Goal: Transaction & Acquisition: Purchase product/service

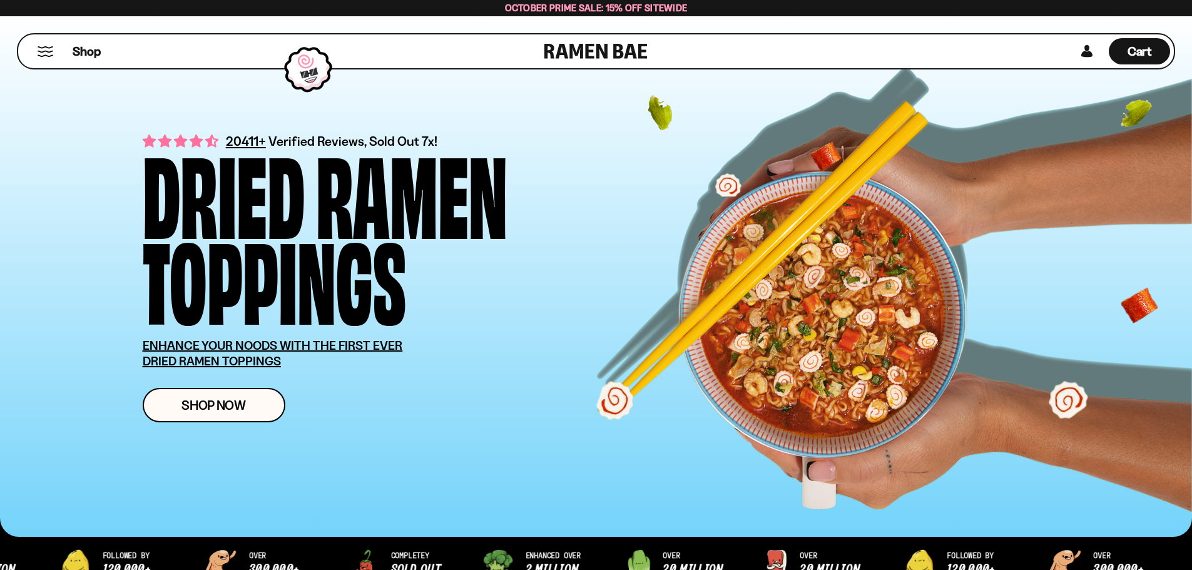
click at [44, 55] on button "Mobile Menu Trigger" at bounding box center [45, 51] width 17 height 11
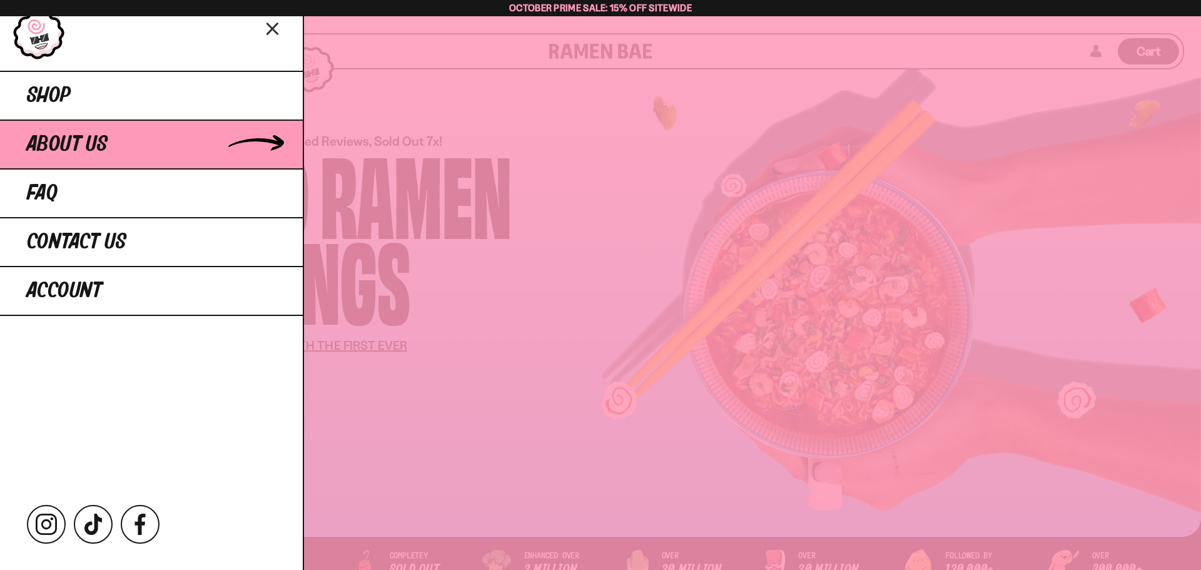
click at [68, 148] on span "About Us" at bounding box center [67, 144] width 81 height 23
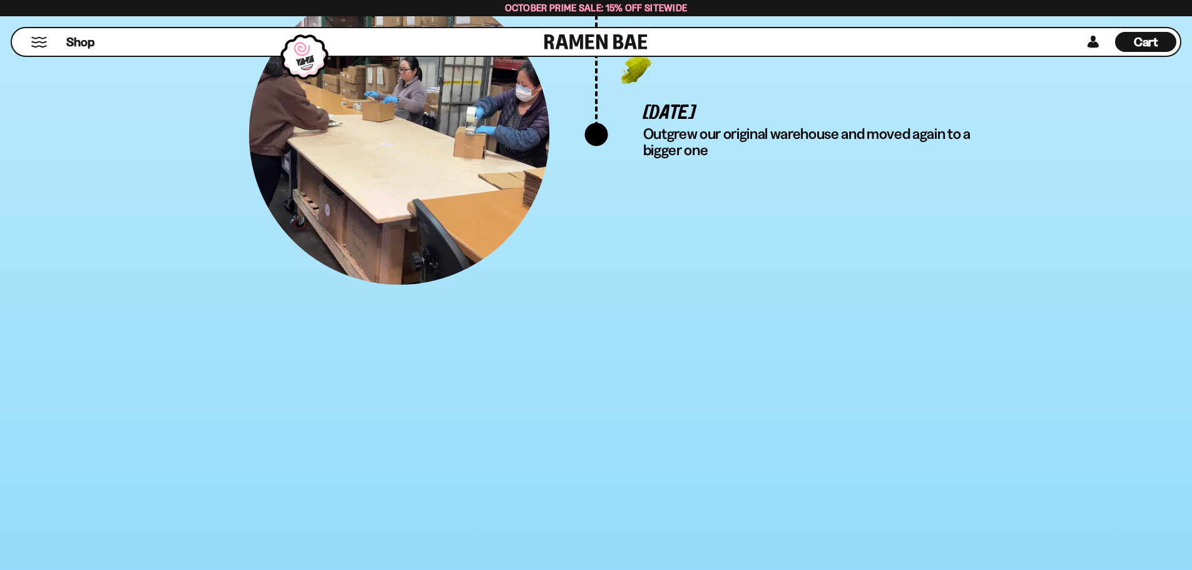
scroll to position [4443, 0]
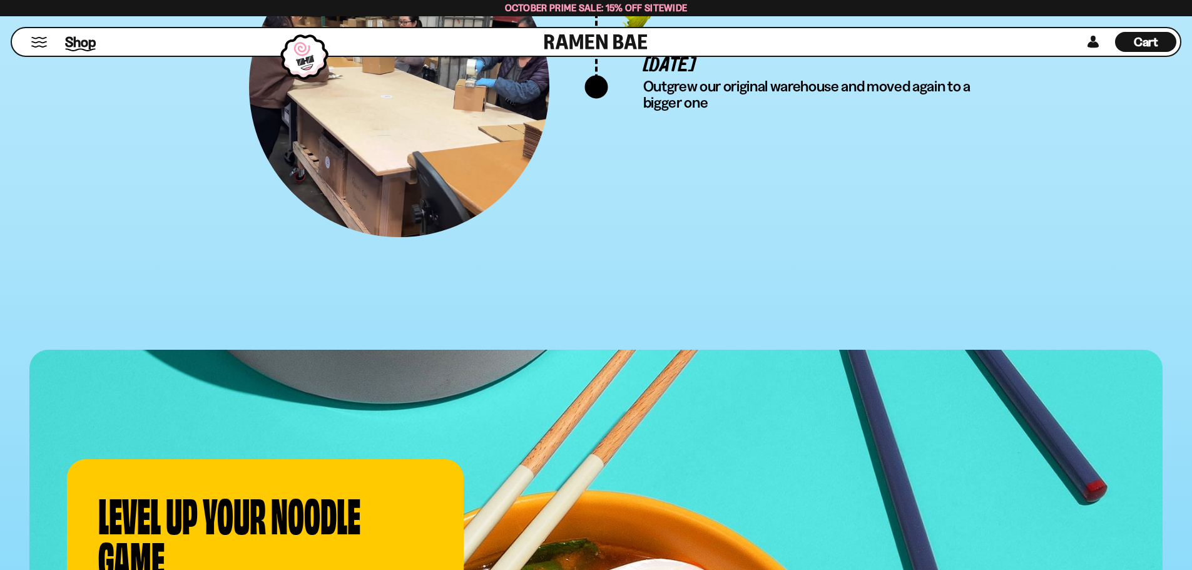
click at [84, 46] on span "Shop" at bounding box center [80, 42] width 31 height 19
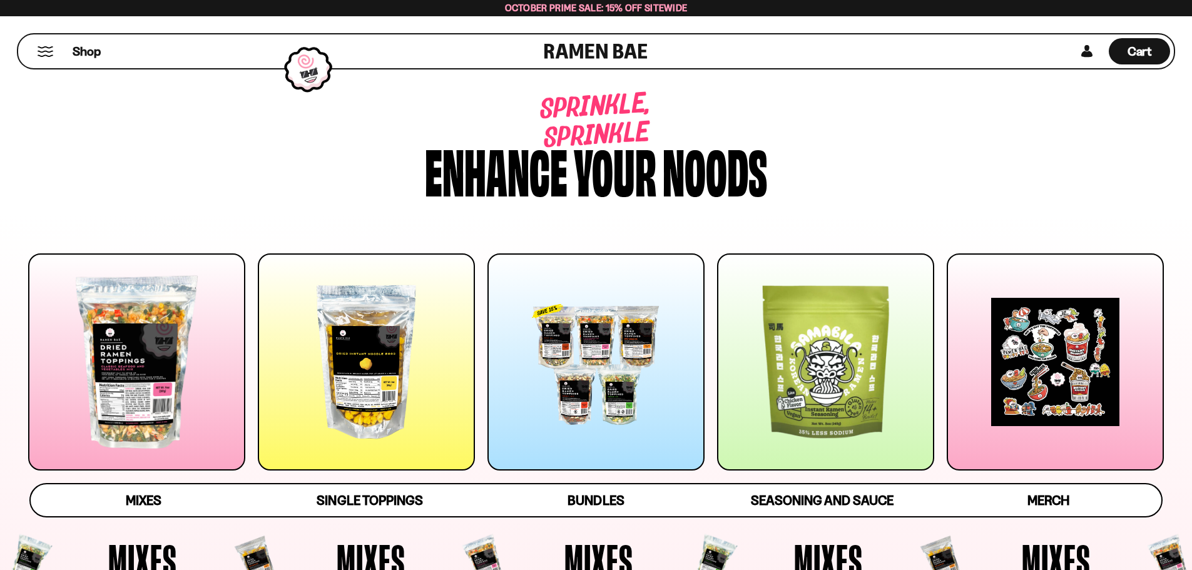
click at [579, 56] on link at bounding box center [595, 51] width 103 height 34
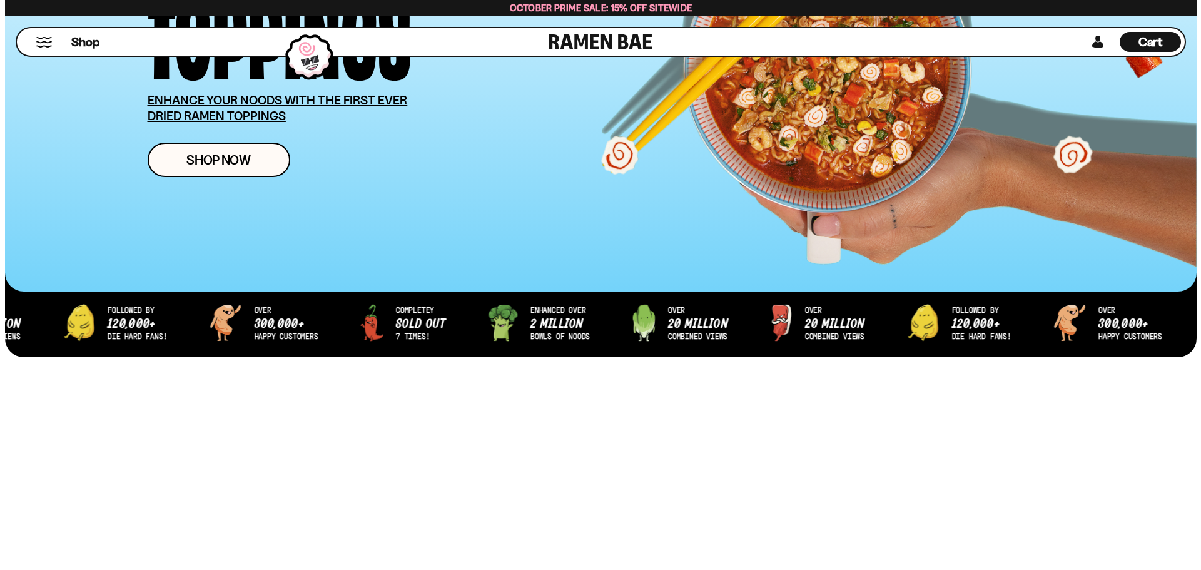
scroll to position [250, 0]
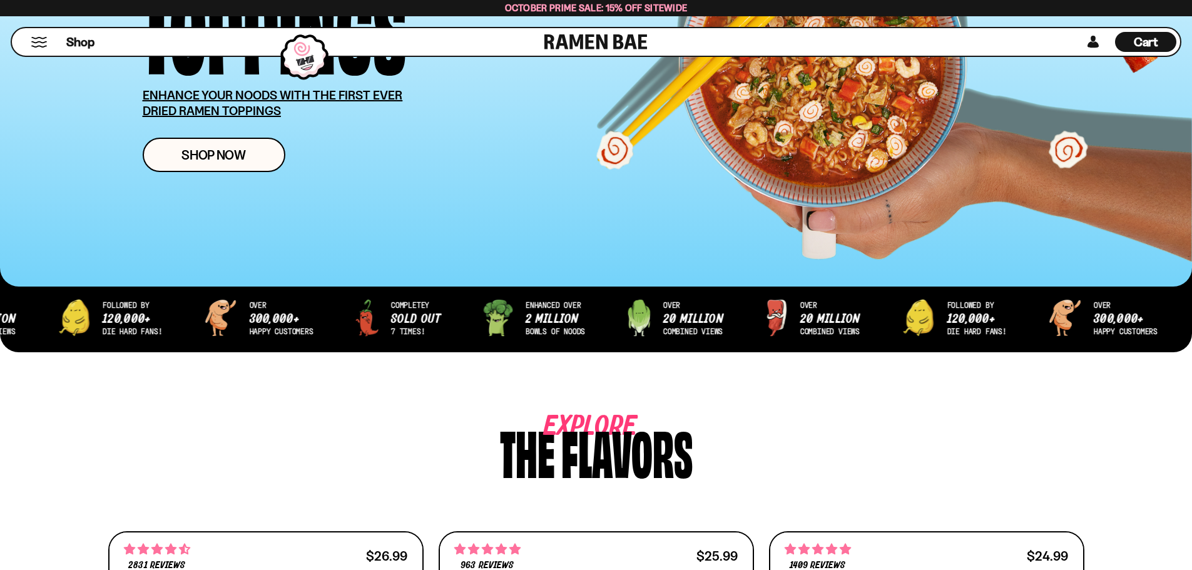
click at [43, 41] on button "Mobile Menu Trigger" at bounding box center [39, 42] width 17 height 11
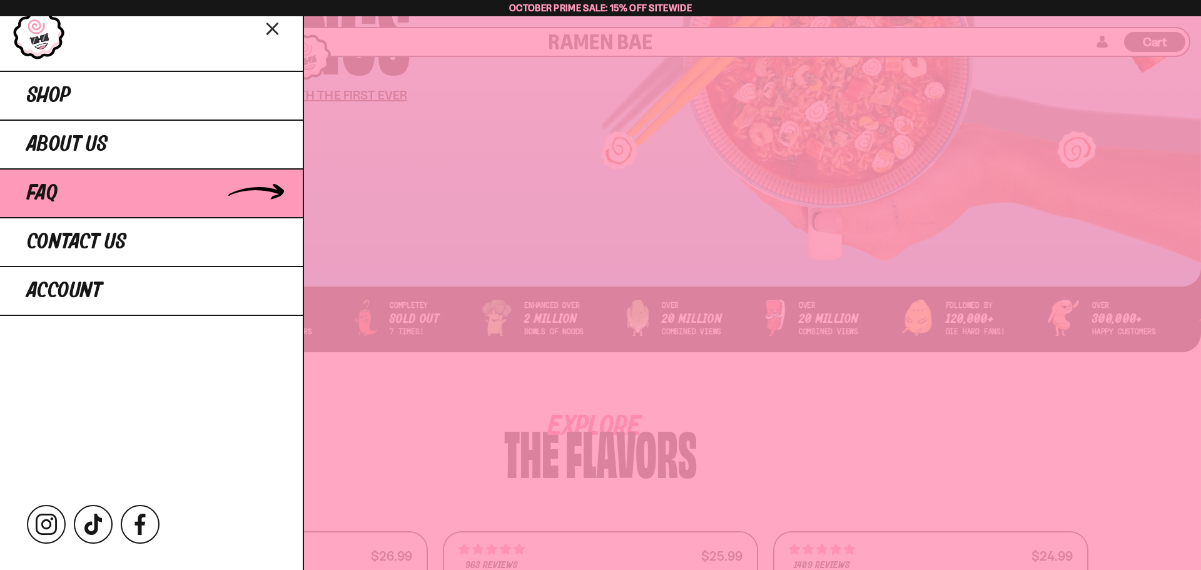
click at [62, 191] on link "FAQ" at bounding box center [151, 192] width 303 height 49
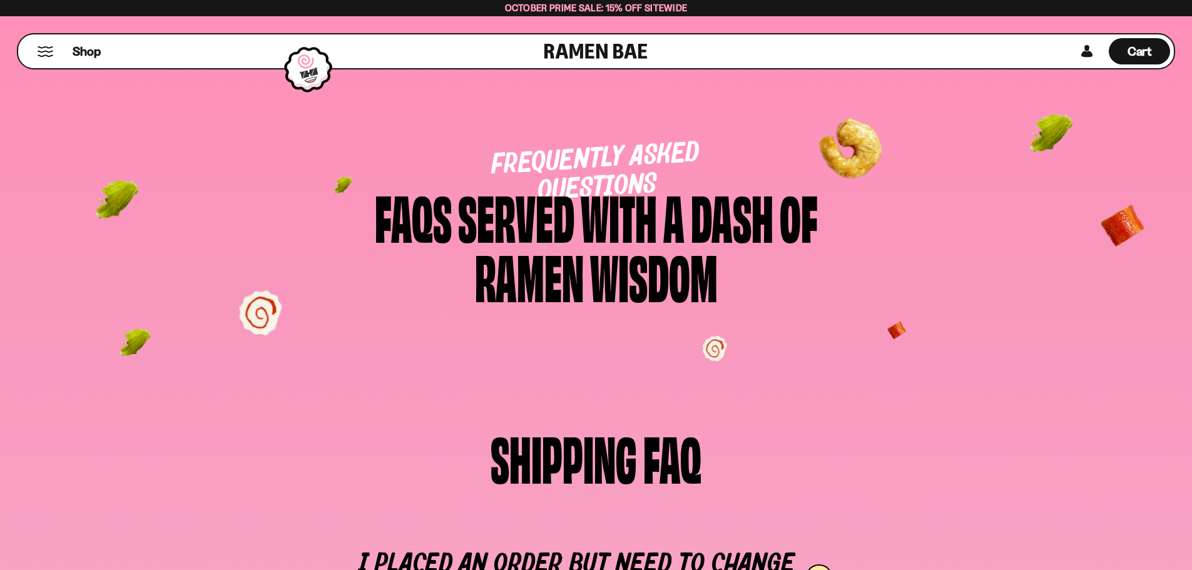
click at [51, 43] on div "Shop" at bounding box center [283, 51] width 522 height 34
click at [48, 48] on button "Mobile Menu Trigger" at bounding box center [45, 51] width 17 height 11
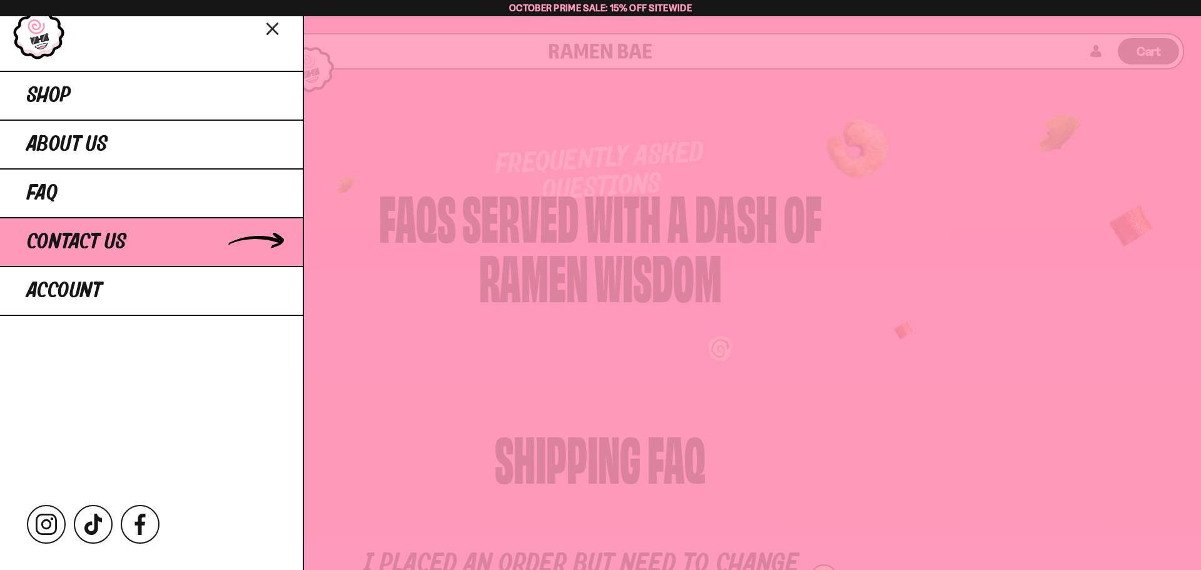
click at [55, 233] on span "Contact Us" at bounding box center [76, 242] width 99 height 23
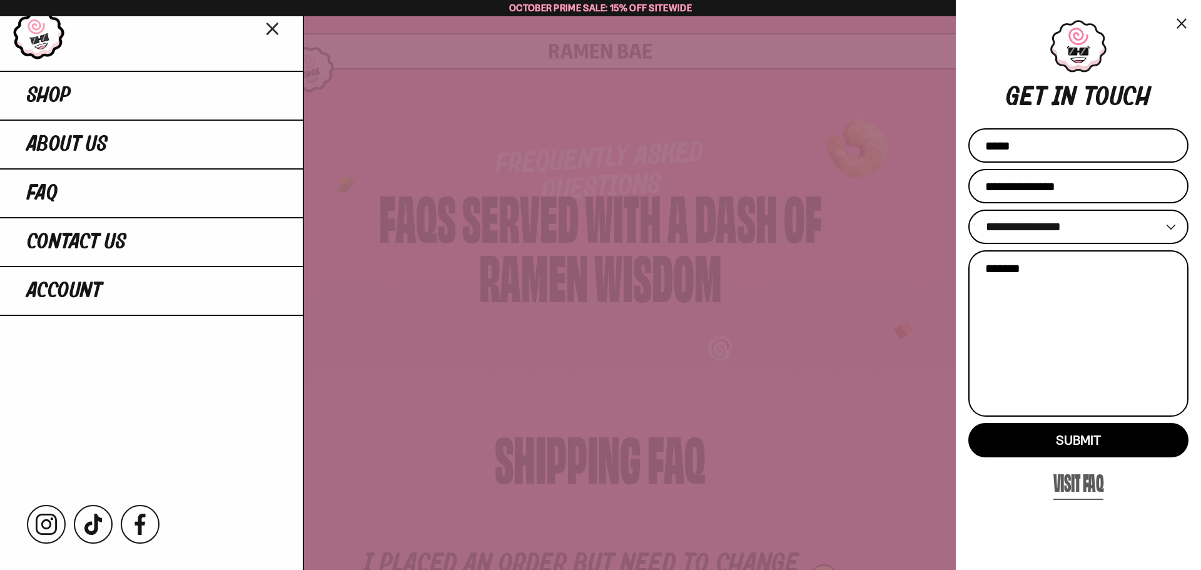
click at [1088, 481] on link "Visit FAQ" at bounding box center [1079, 482] width 51 height 36
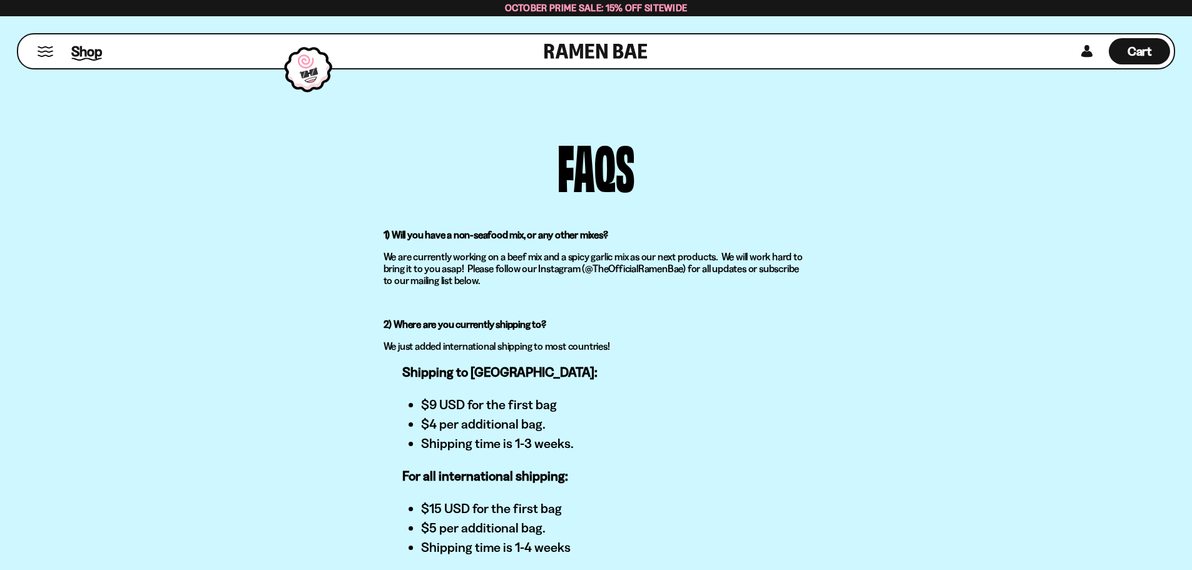
click at [97, 51] on span "Shop" at bounding box center [86, 51] width 31 height 19
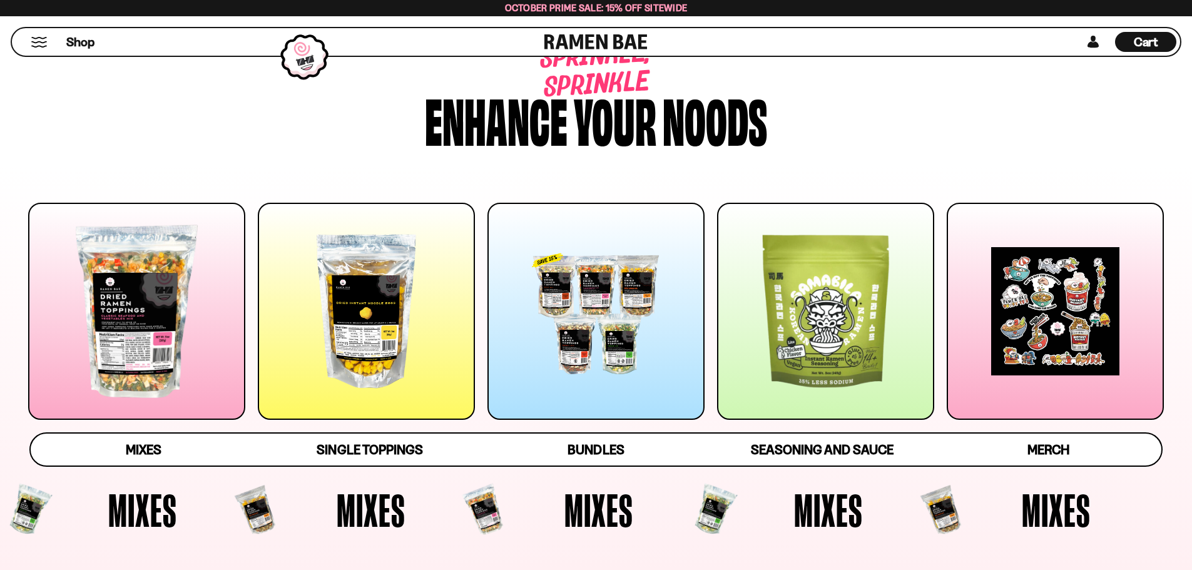
scroll to position [125, 0]
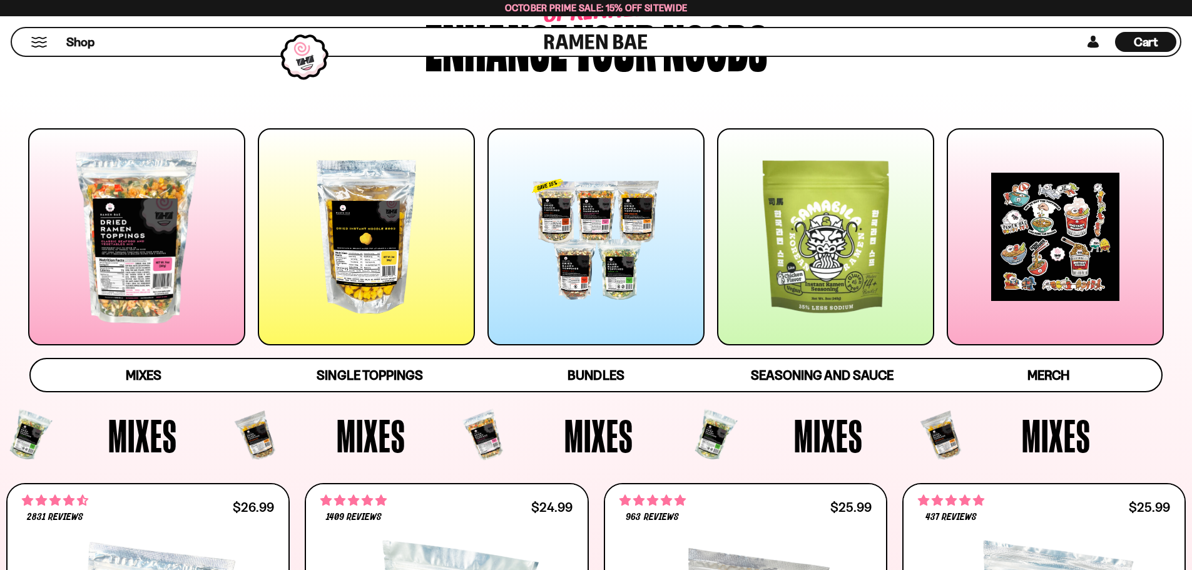
click at [375, 259] on div at bounding box center [366, 236] width 217 height 217
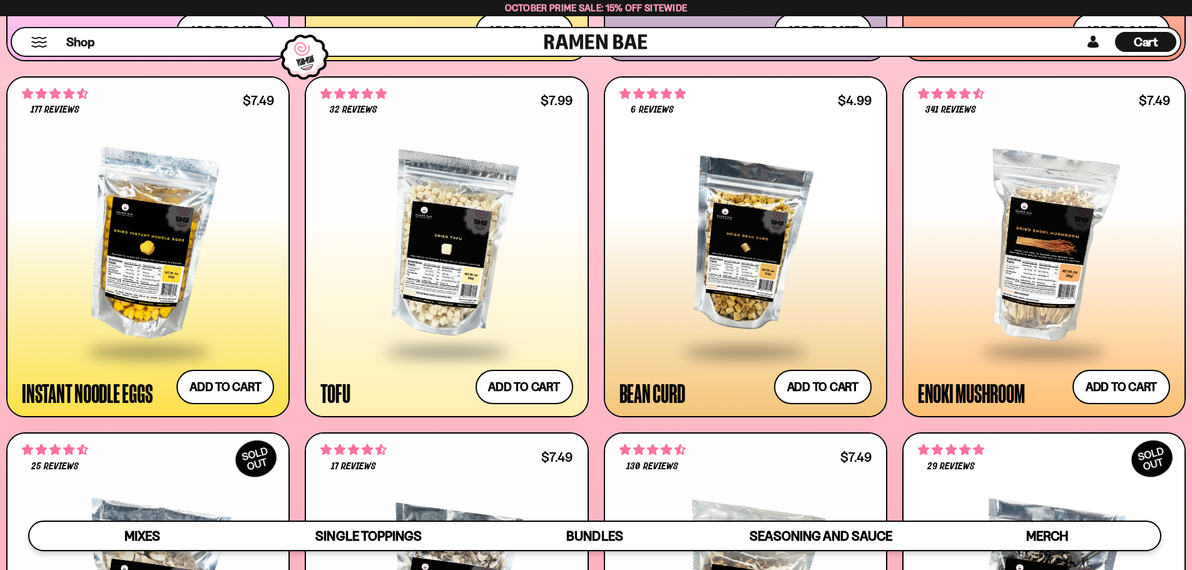
scroll to position [1710, 0]
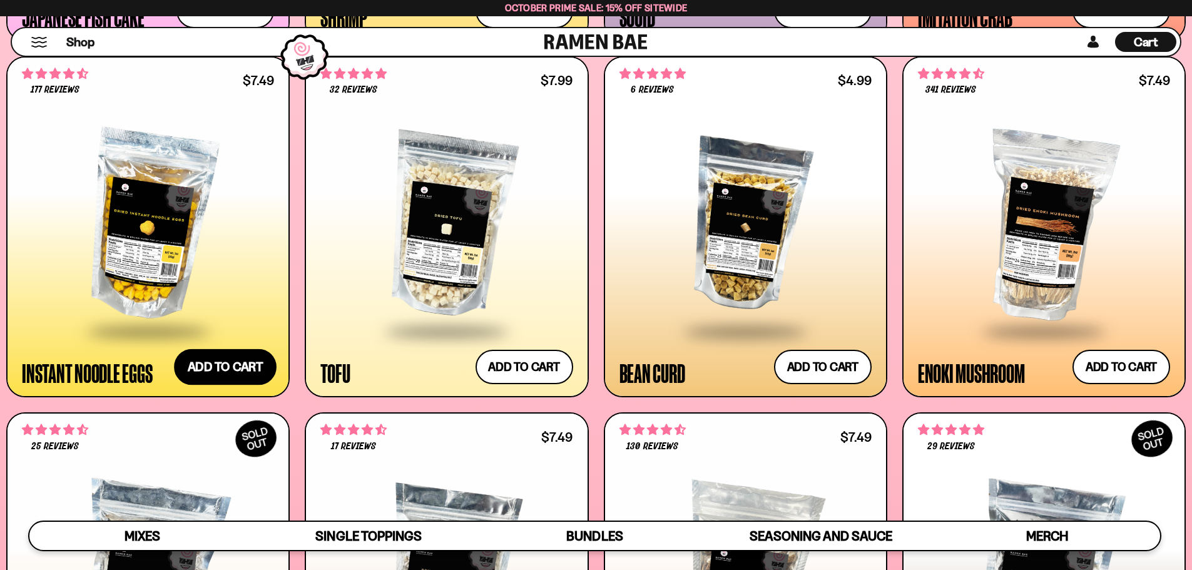
click at [240, 362] on button "Add to cart Add ― Regular price $7.49 Regular price Sale price $7.49 Unit price…" at bounding box center [225, 367] width 103 height 36
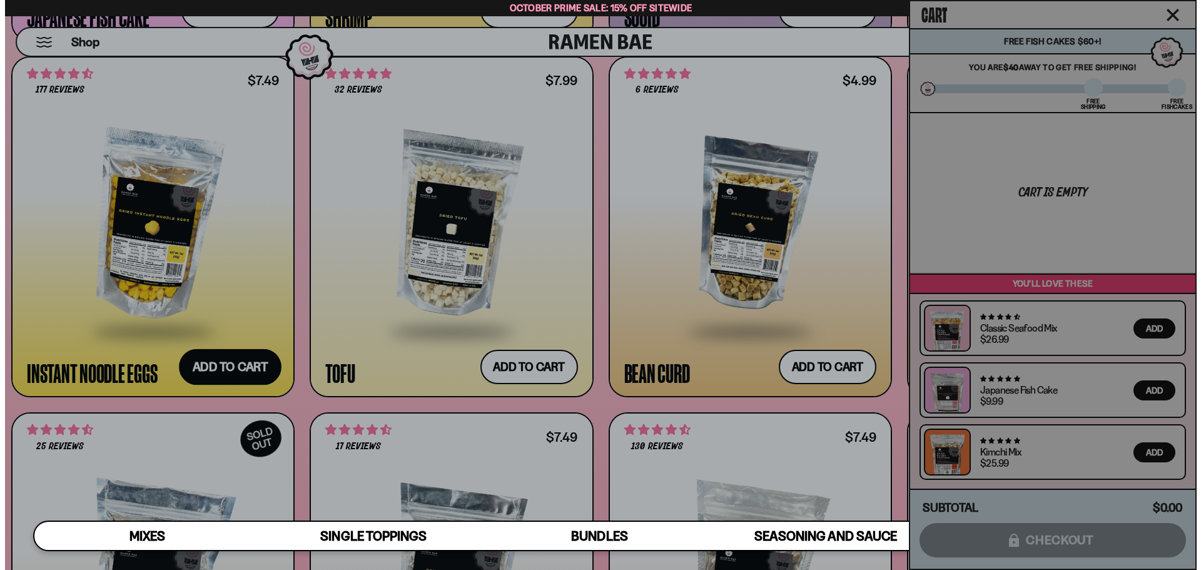
scroll to position [1717, 0]
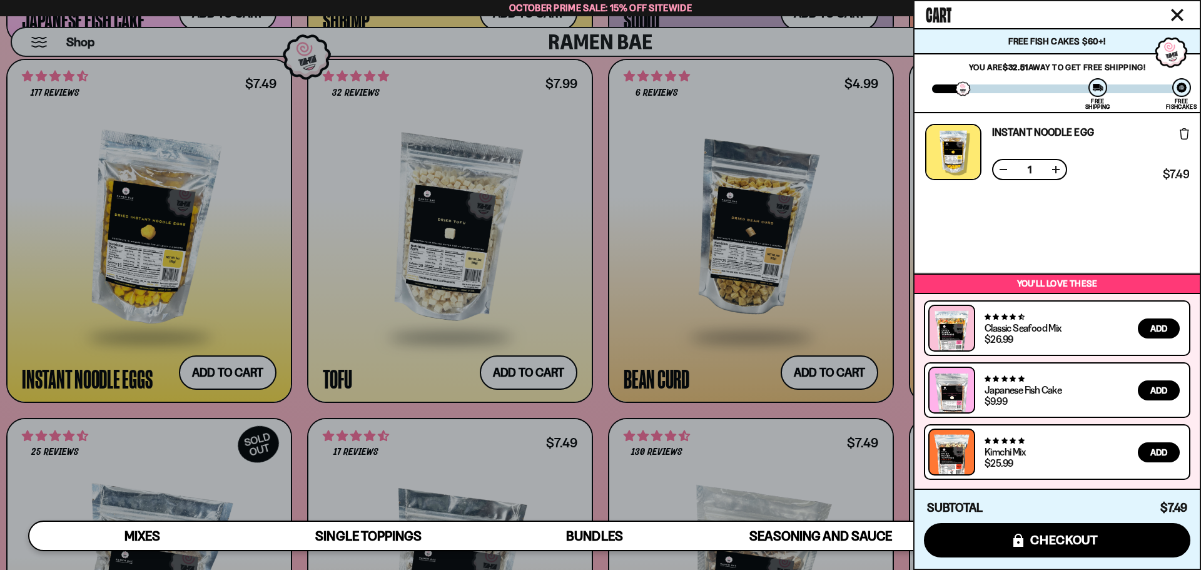
click at [1170, 13] on button "Close cart" at bounding box center [1177, 15] width 19 height 19
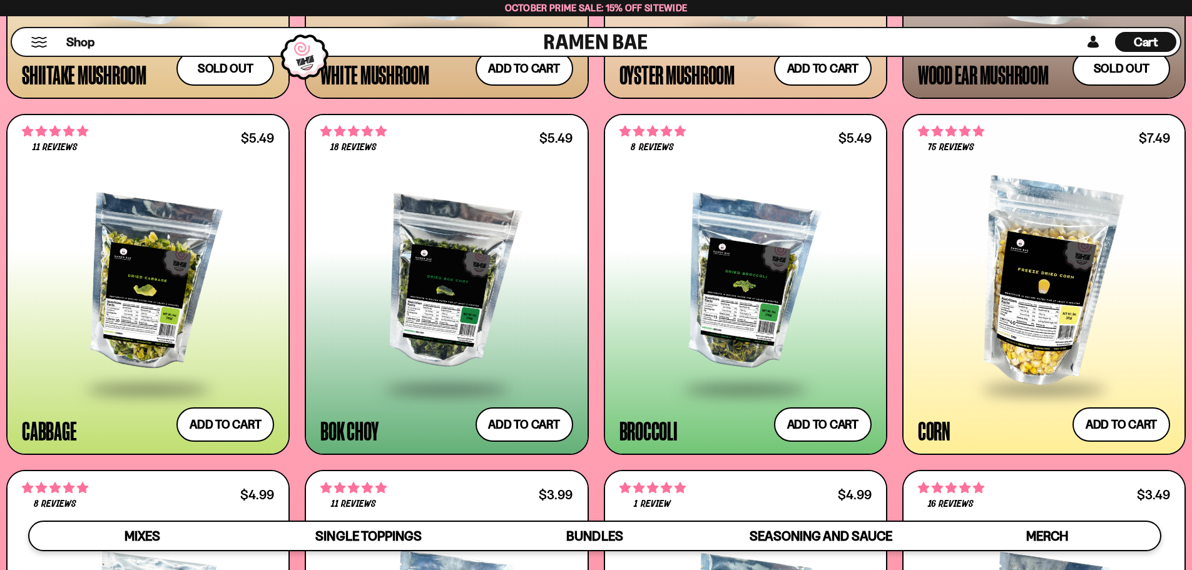
scroll to position [2398, 0]
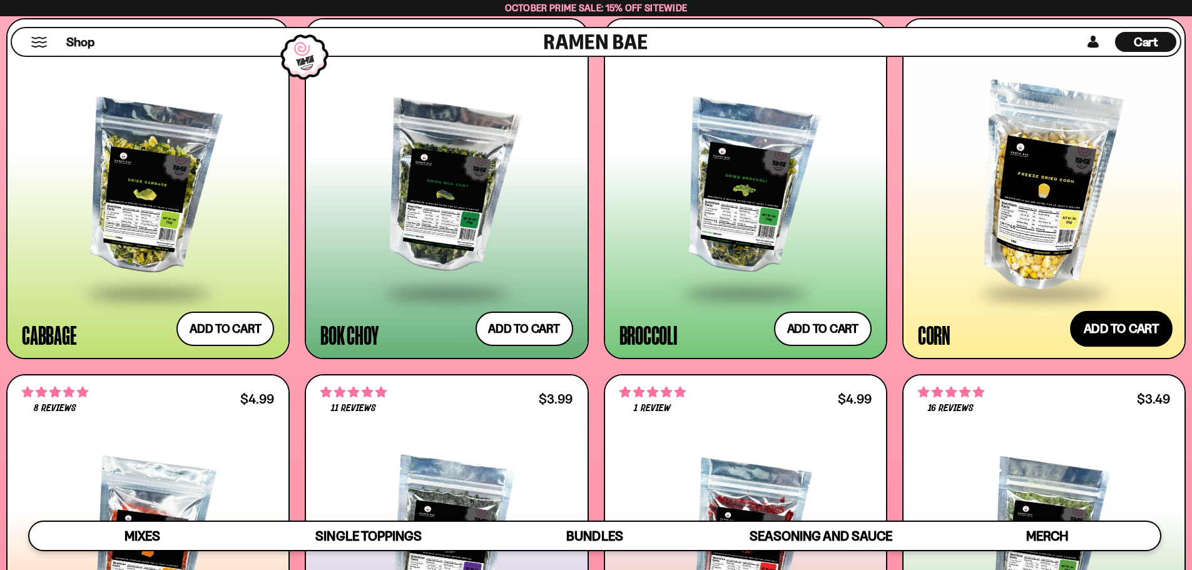
click at [1090, 329] on button "Add to cart Add ― Regular price $7.49 Regular price Sale price $7.49 Unit price…" at bounding box center [1121, 329] width 103 height 36
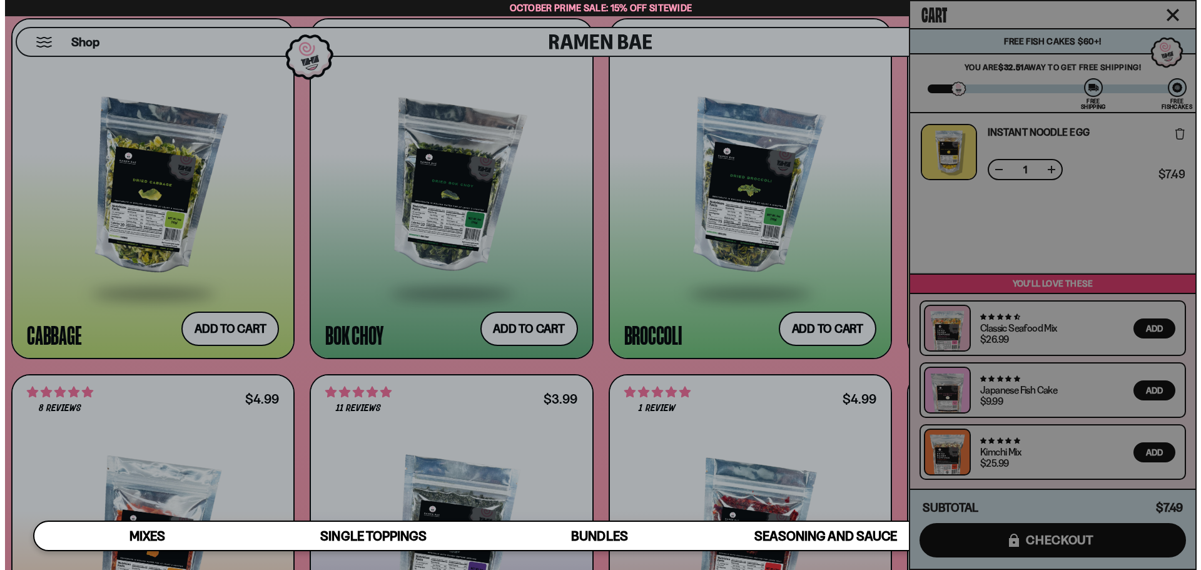
scroll to position [2474, 0]
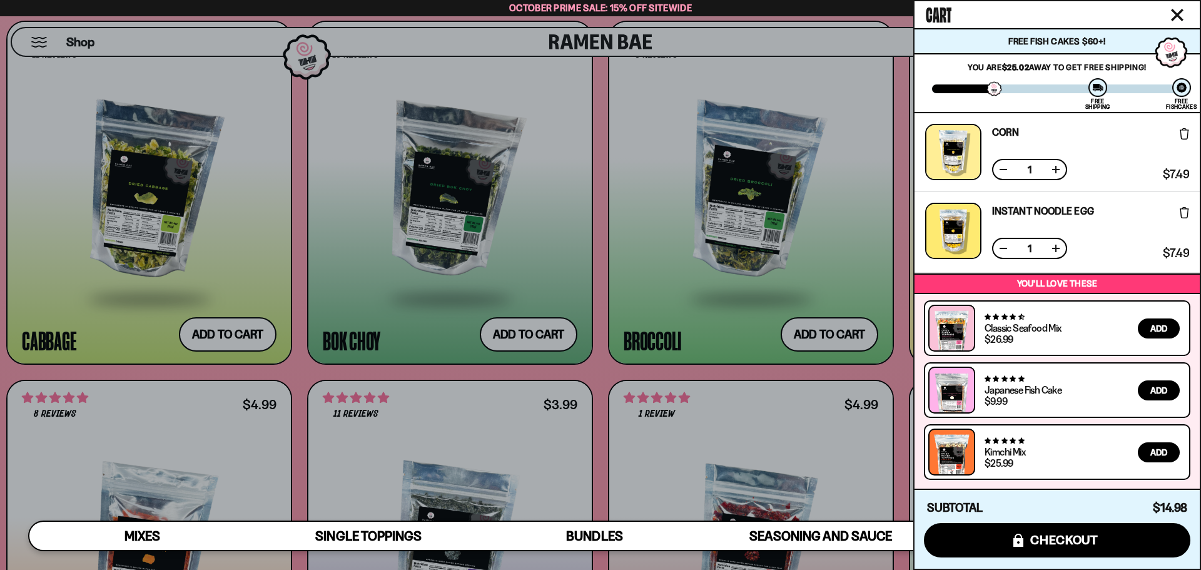
click at [1175, 12] on icon "Close cart" at bounding box center [1177, 14] width 11 height 11
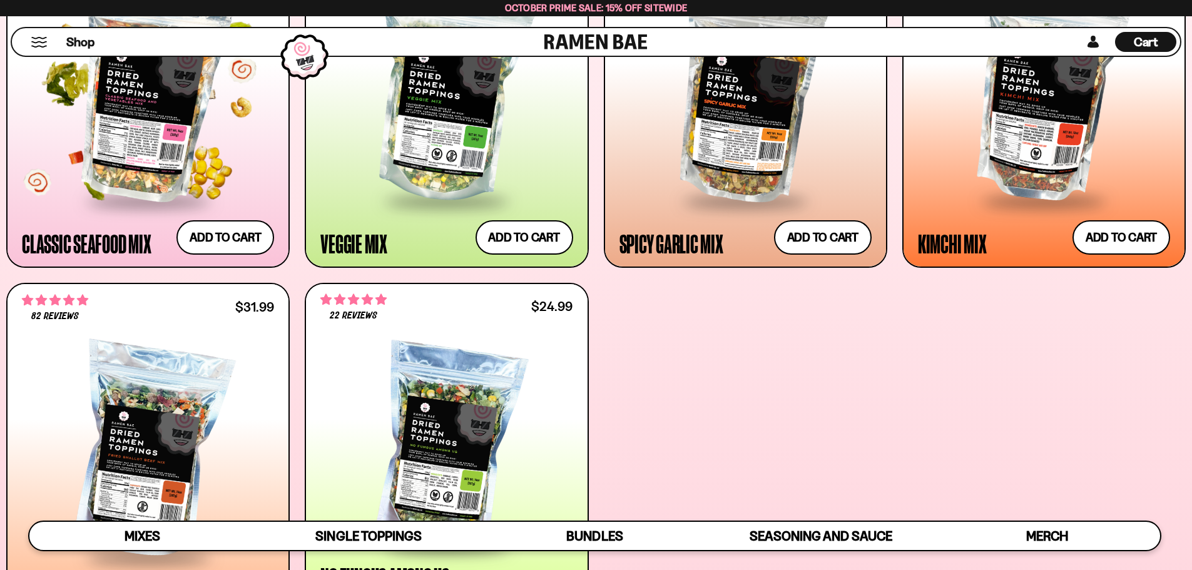
scroll to position [813, 0]
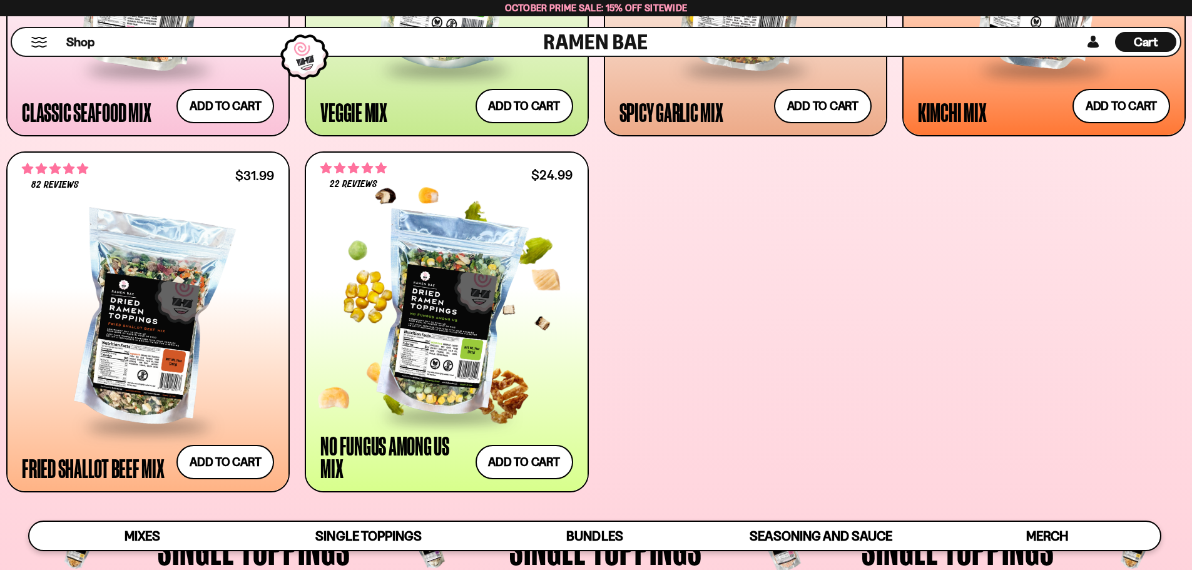
click at [441, 345] on div at bounding box center [446, 315] width 252 height 200
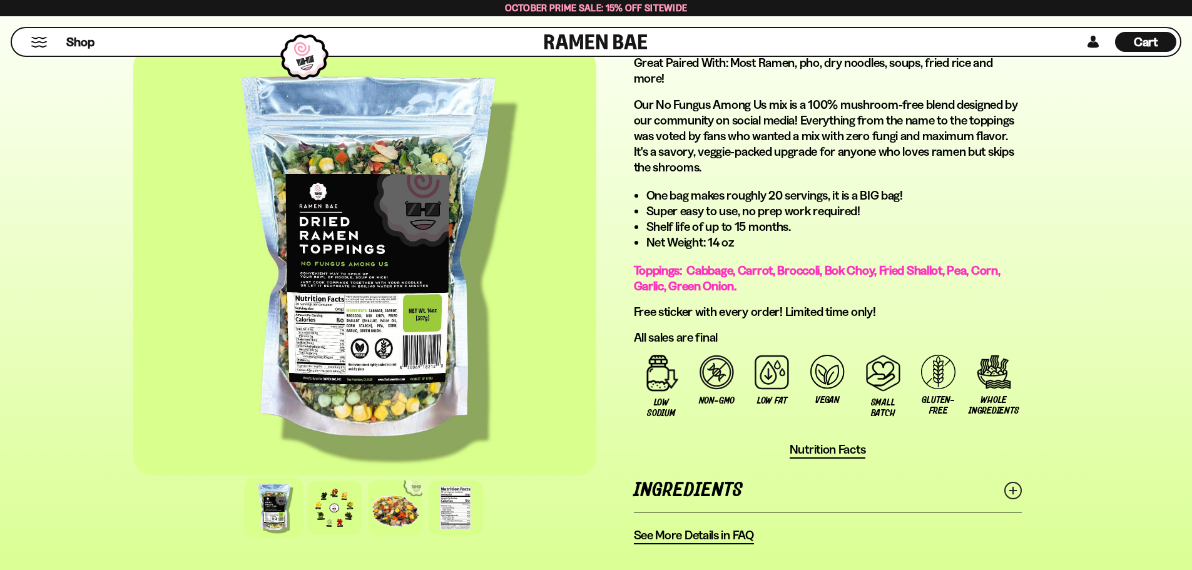
scroll to position [751, 0]
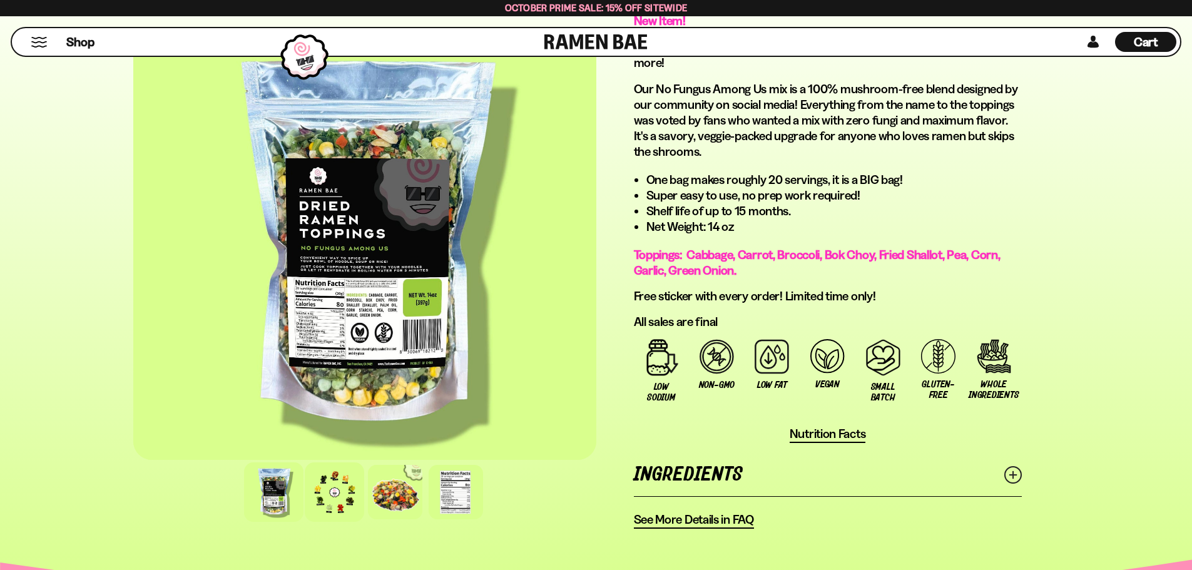
click at [345, 491] on div at bounding box center [334, 491] width 59 height 59
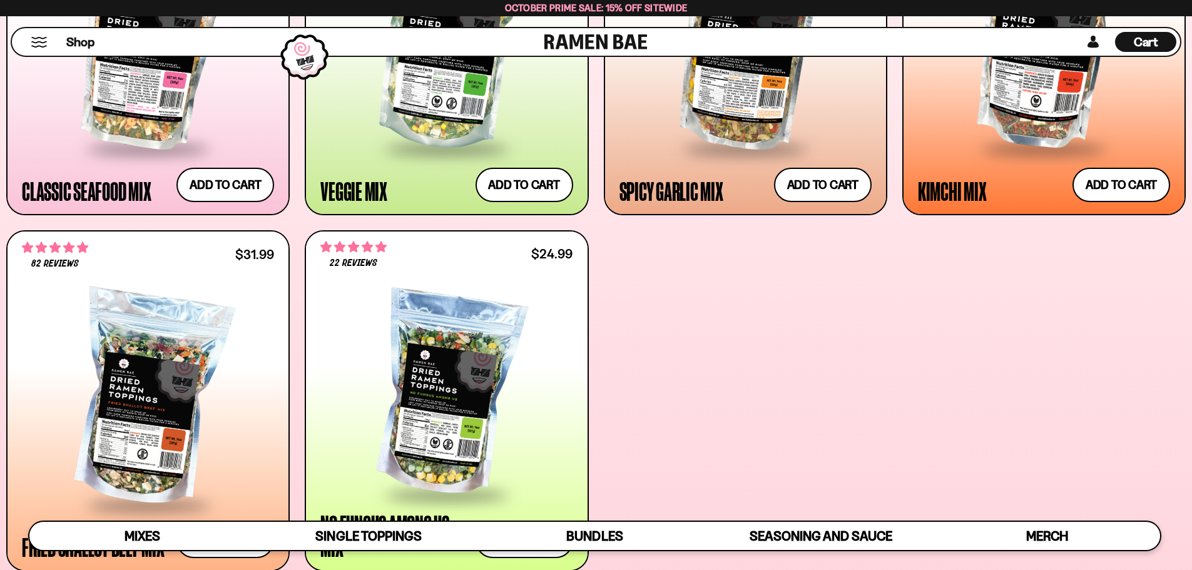
scroll to position [813, 0]
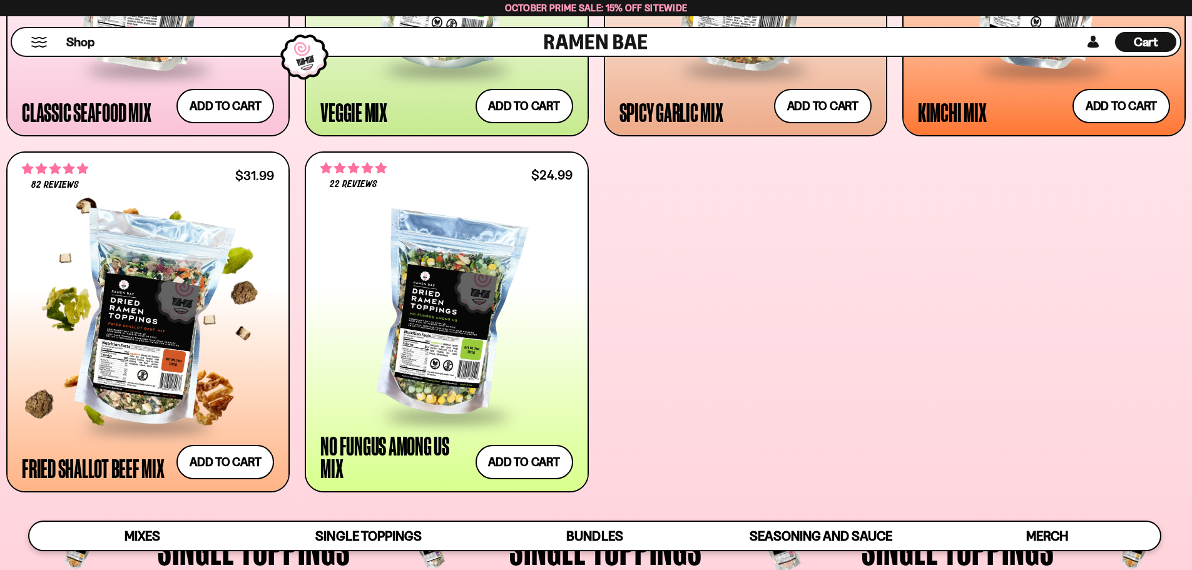
click at [208, 334] on div at bounding box center [148, 321] width 252 height 209
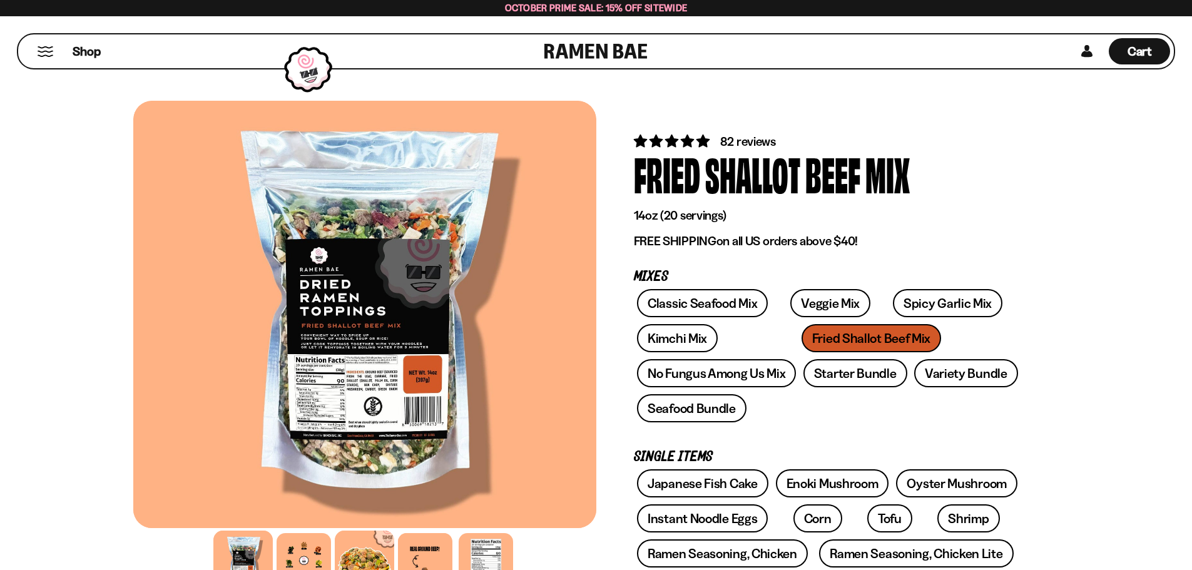
click at [364, 550] on div at bounding box center [364, 560] width 59 height 59
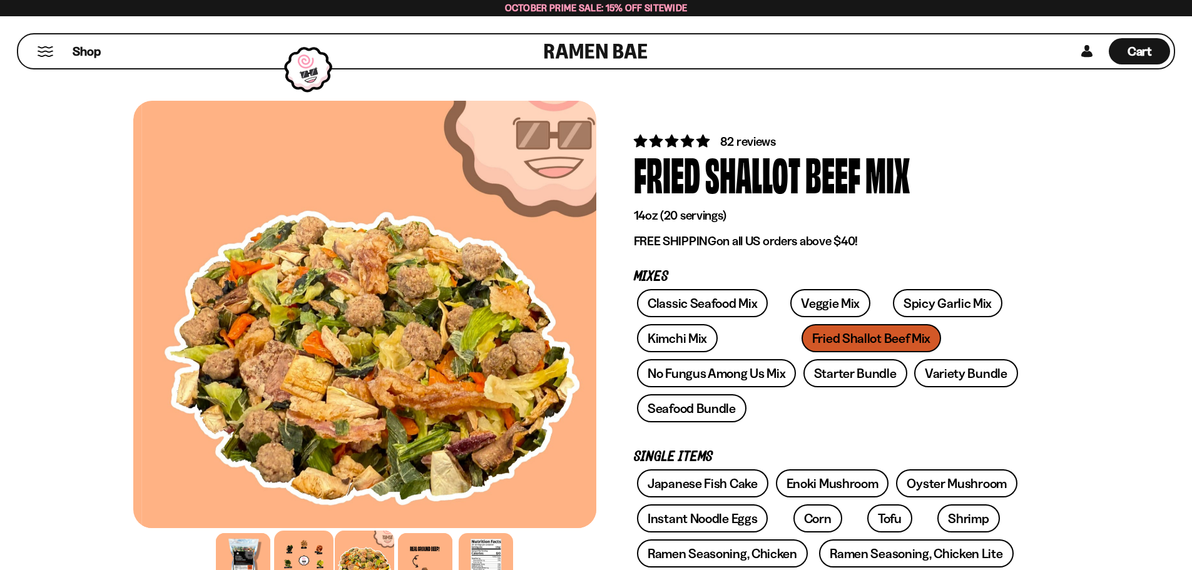
click at [321, 553] on div at bounding box center [303, 560] width 59 height 59
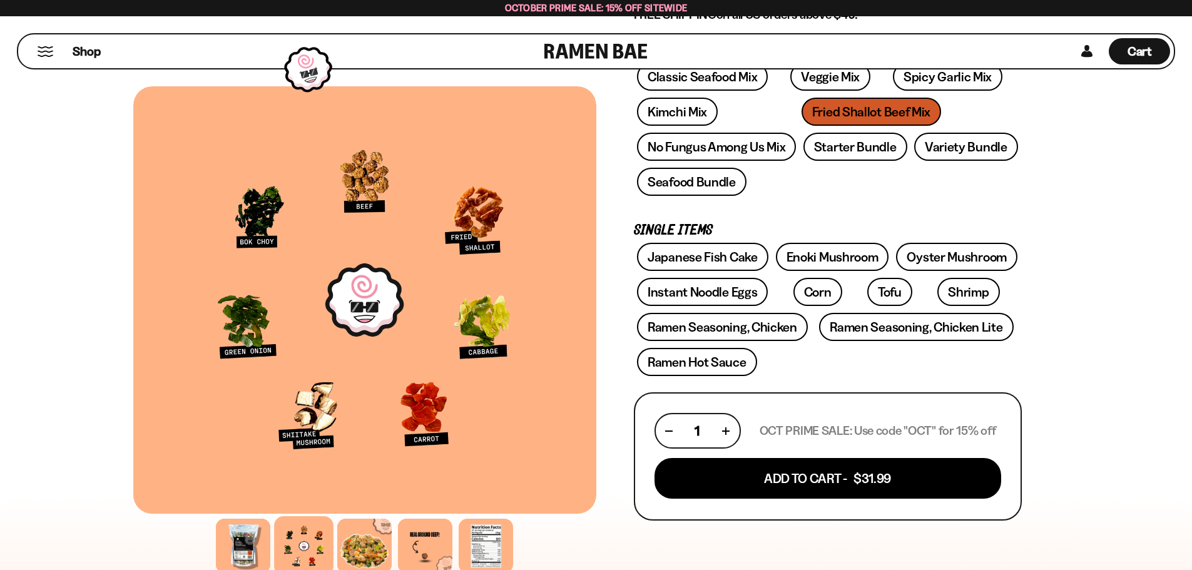
scroll to position [313, 0]
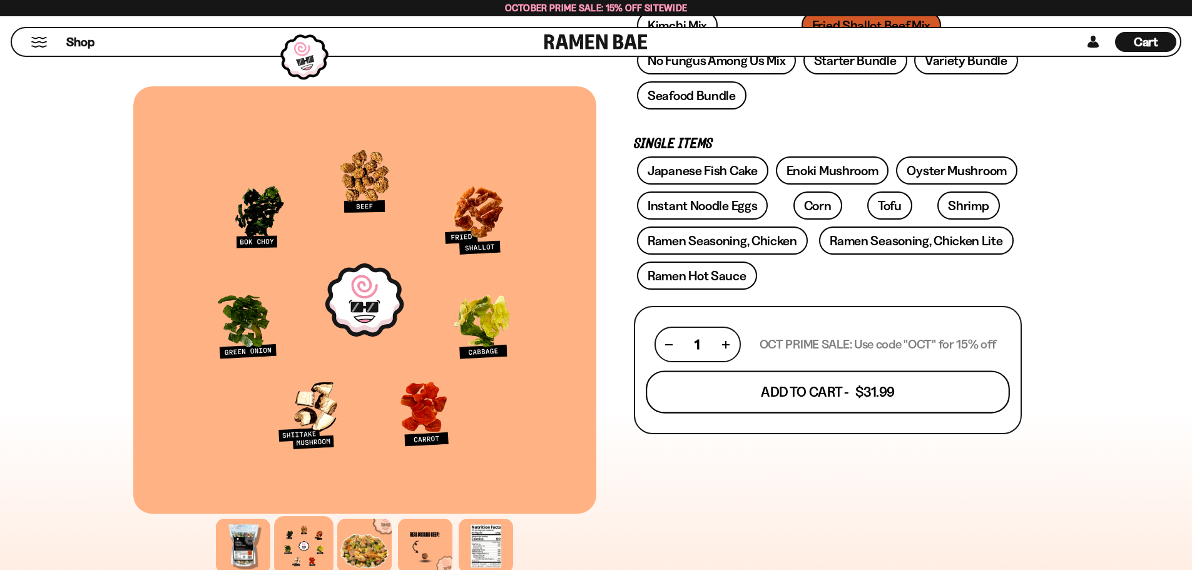
click at [828, 405] on button "Add To Cart - $31.99" at bounding box center [828, 392] width 364 height 43
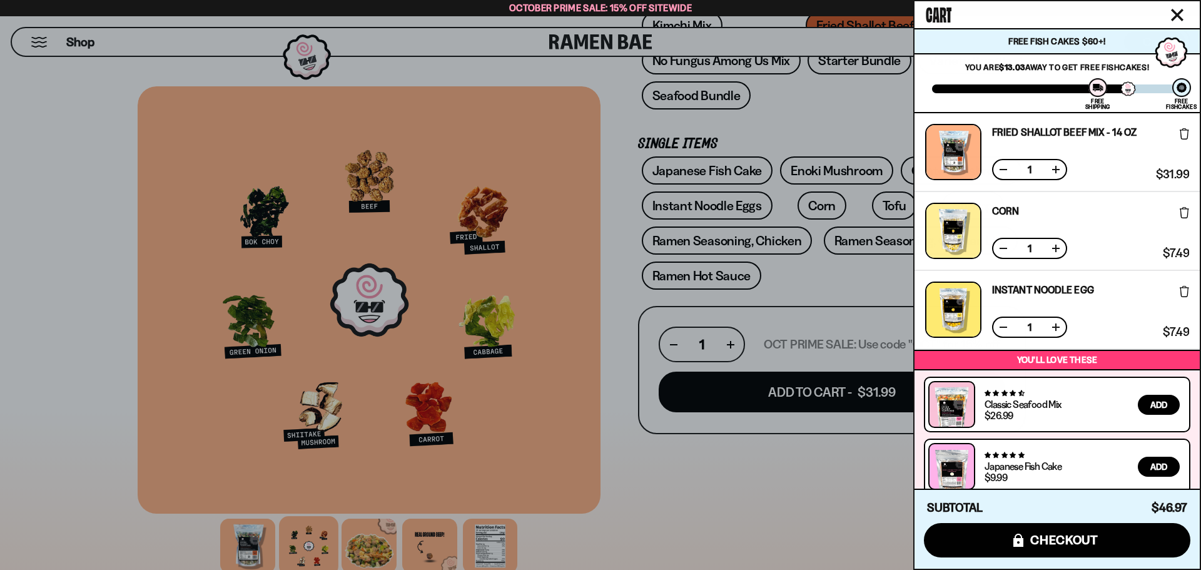
click at [770, 483] on div at bounding box center [600, 285] width 1201 height 570
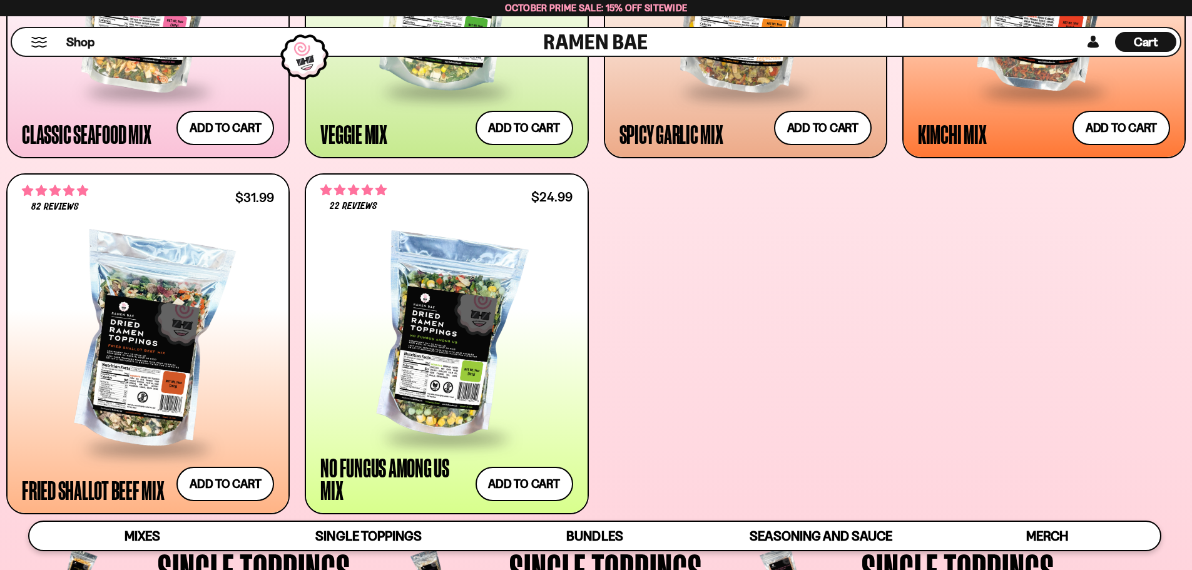
scroll to position [813, 0]
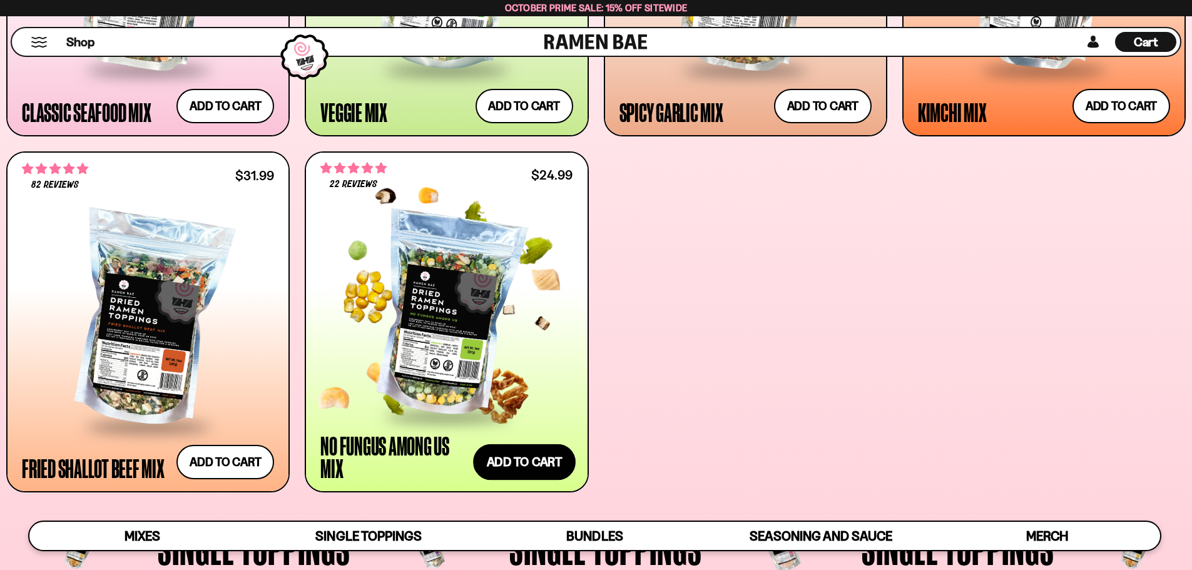
click at [551, 458] on button "Add to cart Add ― Regular price $24.99 Regular price Sale price $24.99 Unit pri…" at bounding box center [524, 462] width 103 height 36
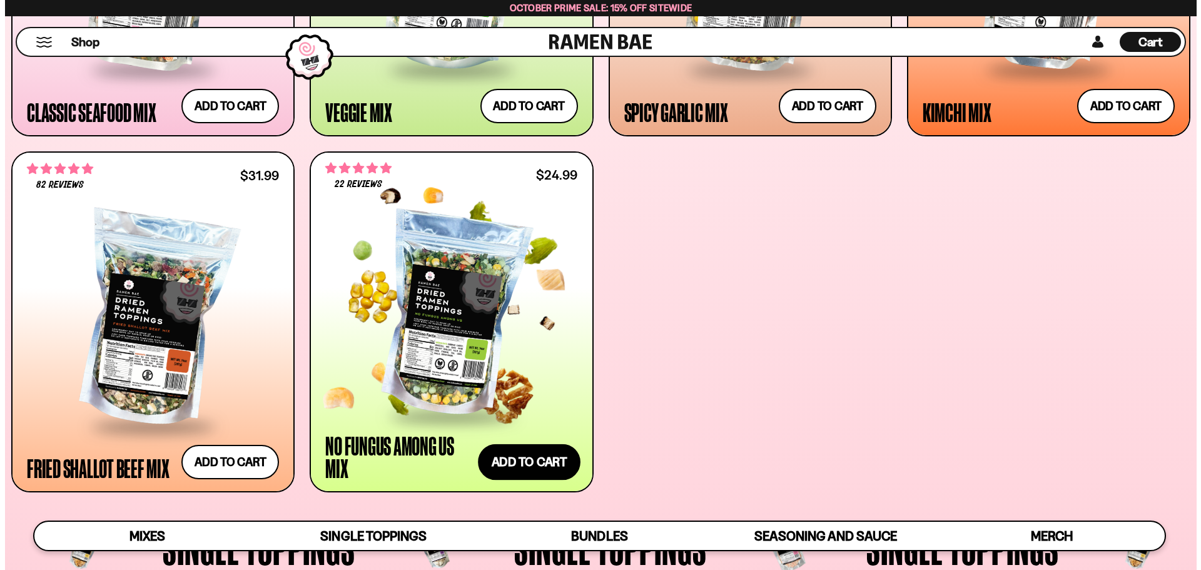
scroll to position [815, 0]
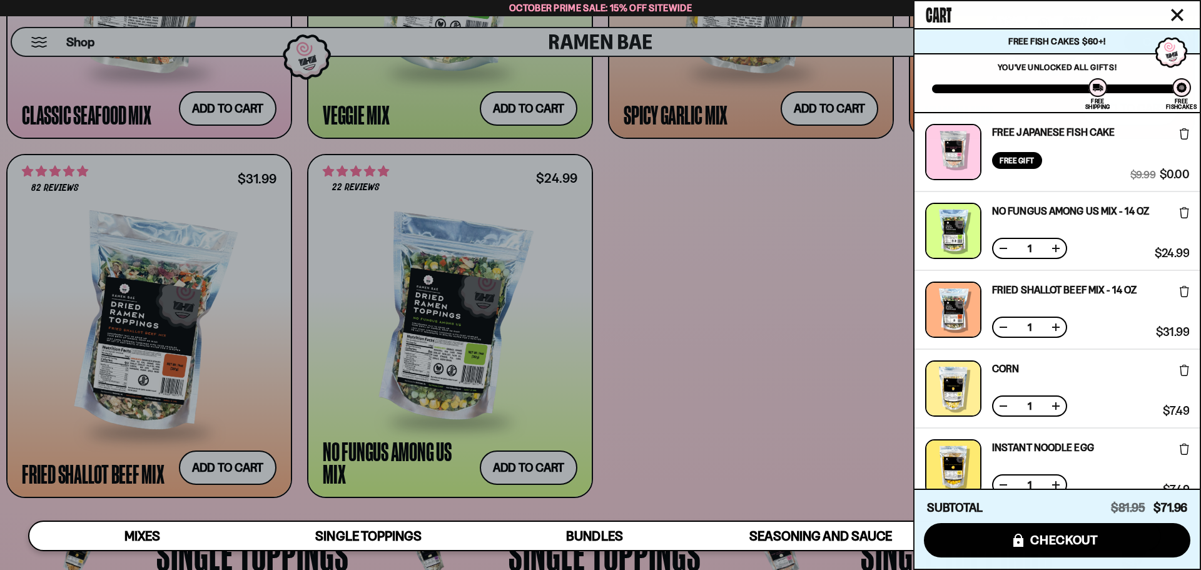
click at [776, 277] on div at bounding box center [600, 285] width 1201 height 570
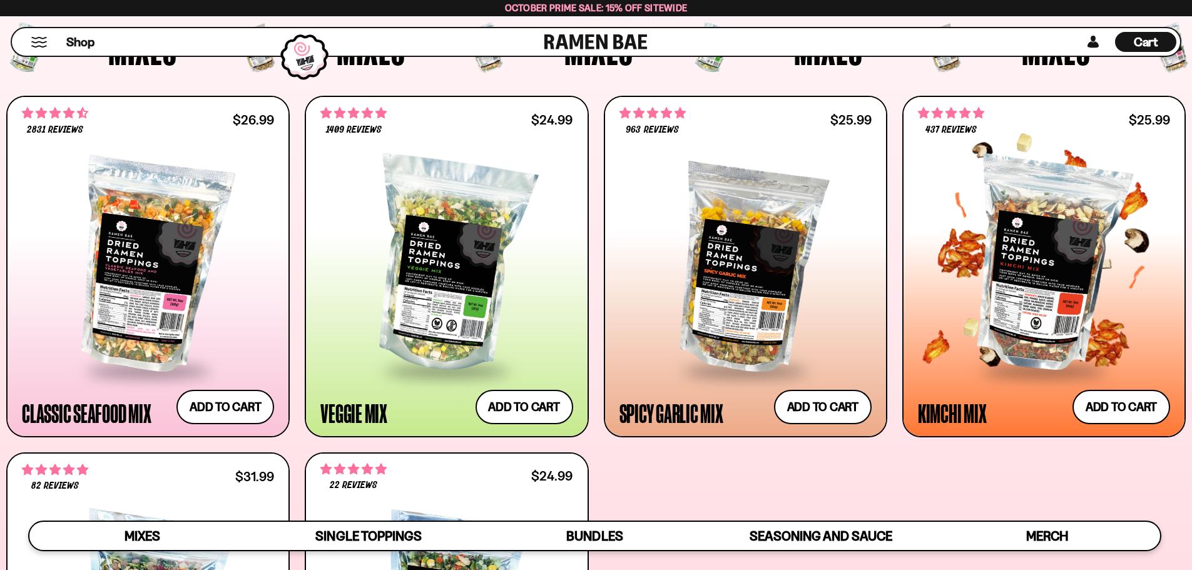
scroll to position [501, 0]
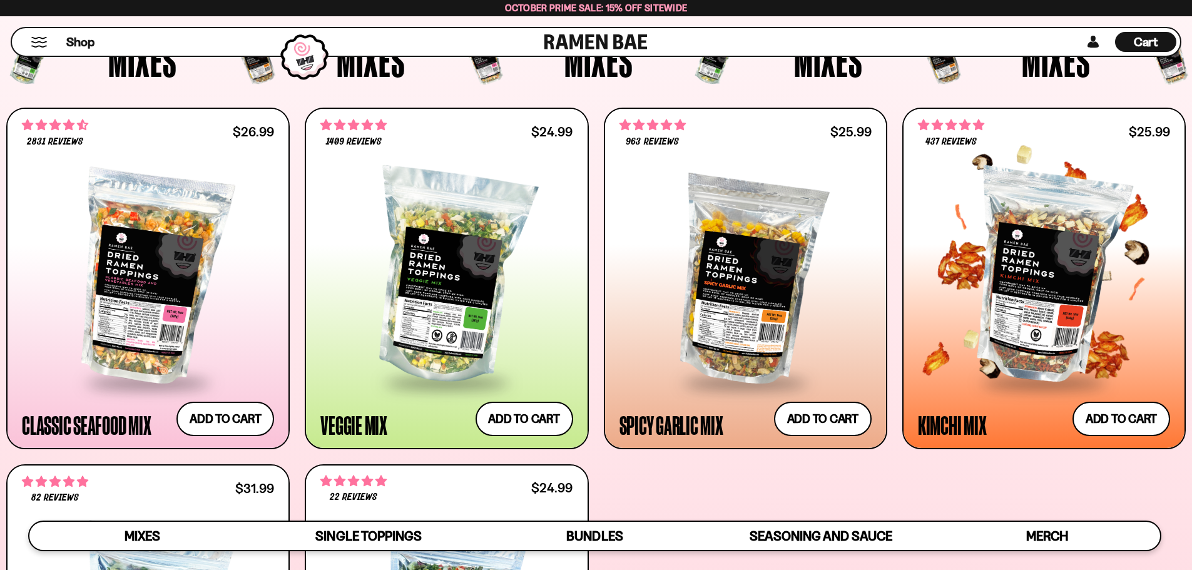
click at [1023, 342] on div at bounding box center [1044, 277] width 252 height 209
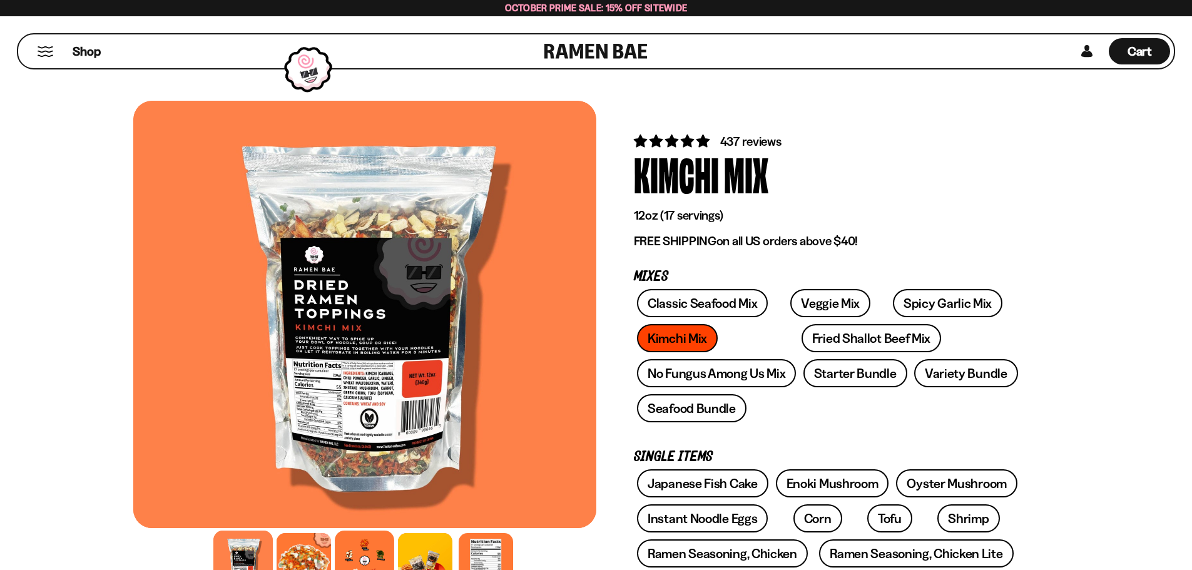
click at [364, 548] on div at bounding box center [364, 560] width 59 height 59
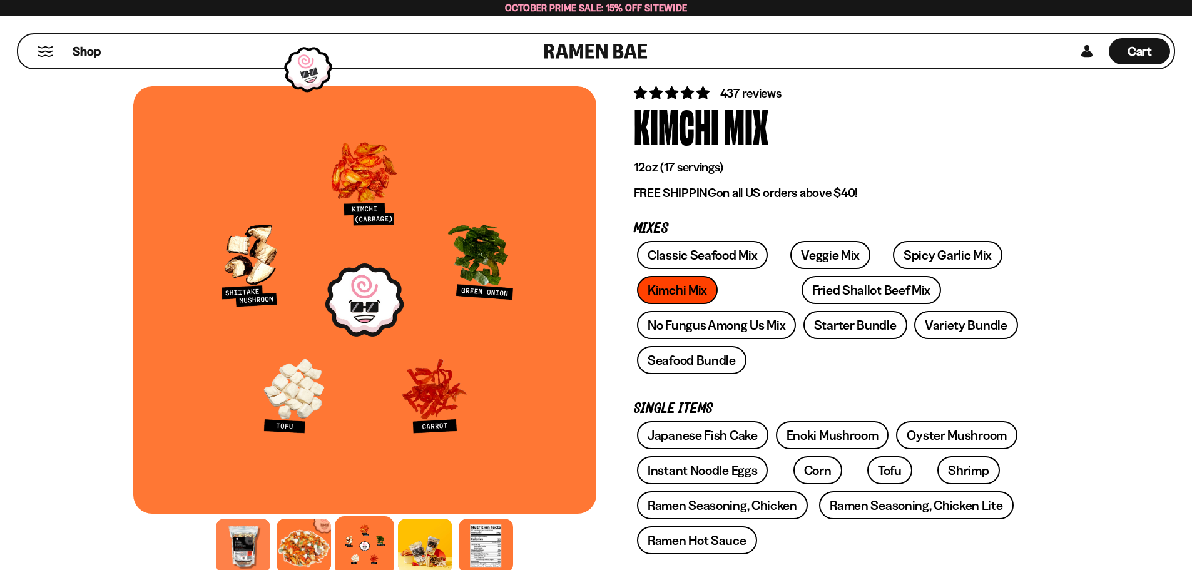
scroll to position [188, 0]
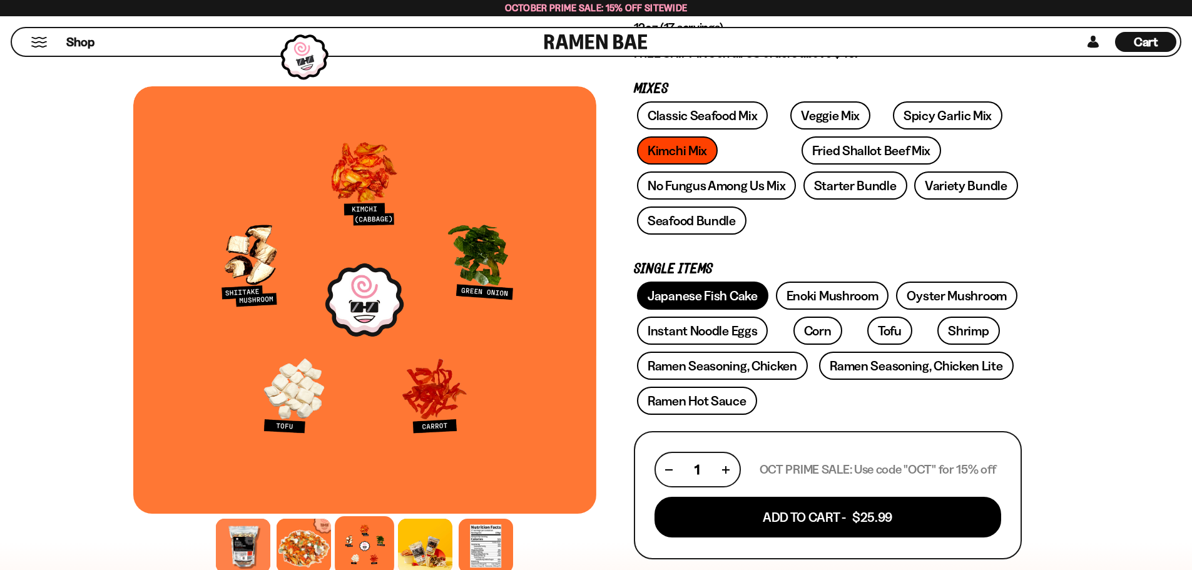
click at [720, 295] on link "Japanese Fish Cake" at bounding box center [702, 296] width 131 height 28
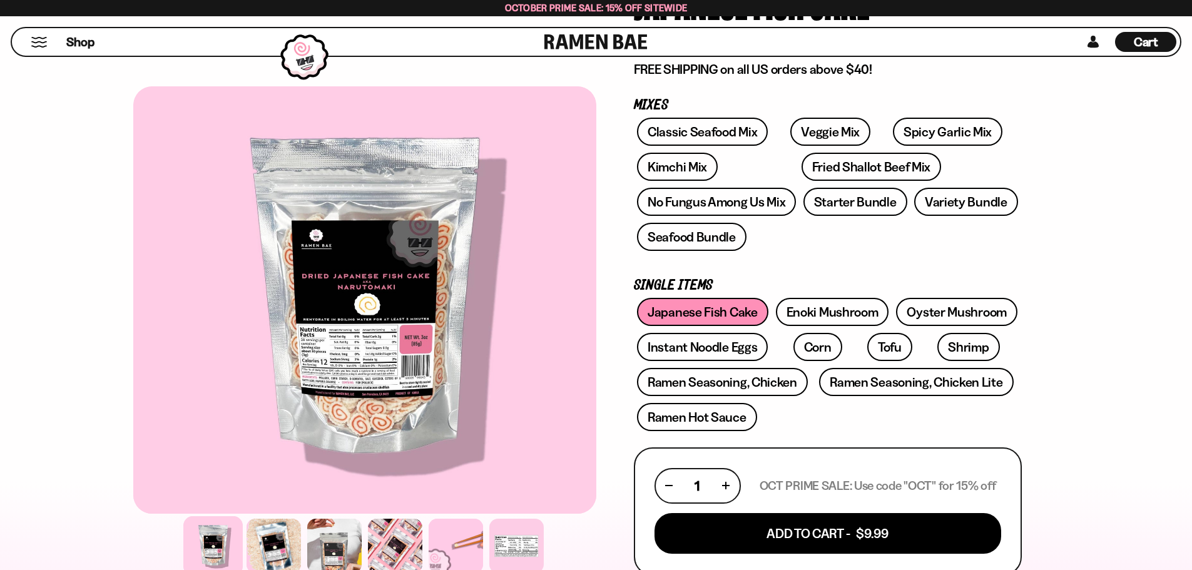
scroll to position [188, 0]
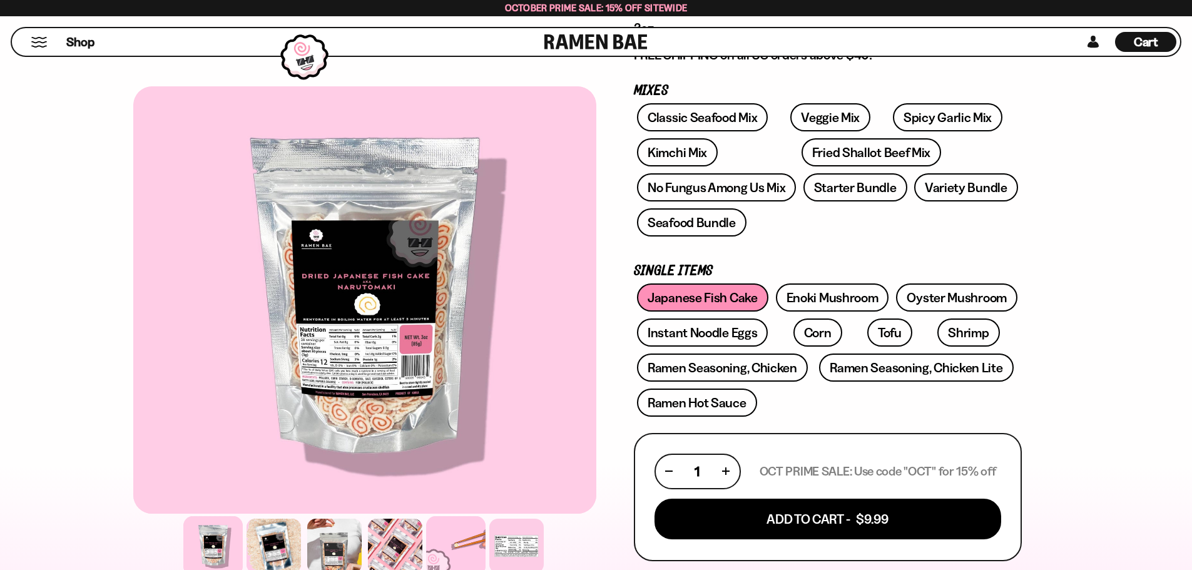
click at [443, 544] on div at bounding box center [455, 545] width 59 height 59
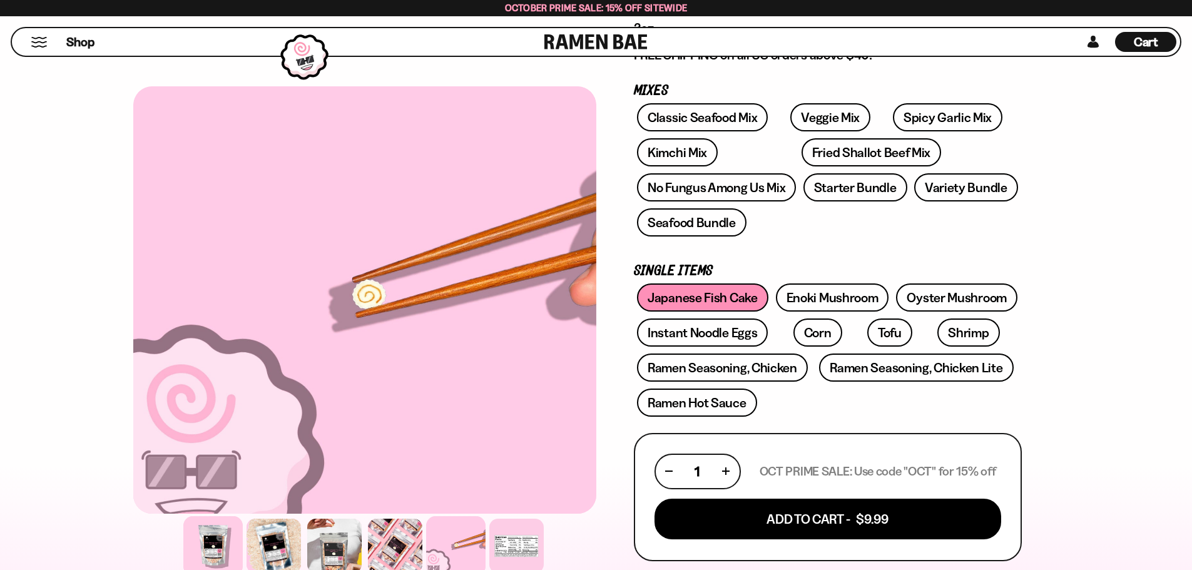
click at [186, 551] on div at bounding box center [212, 545] width 59 height 59
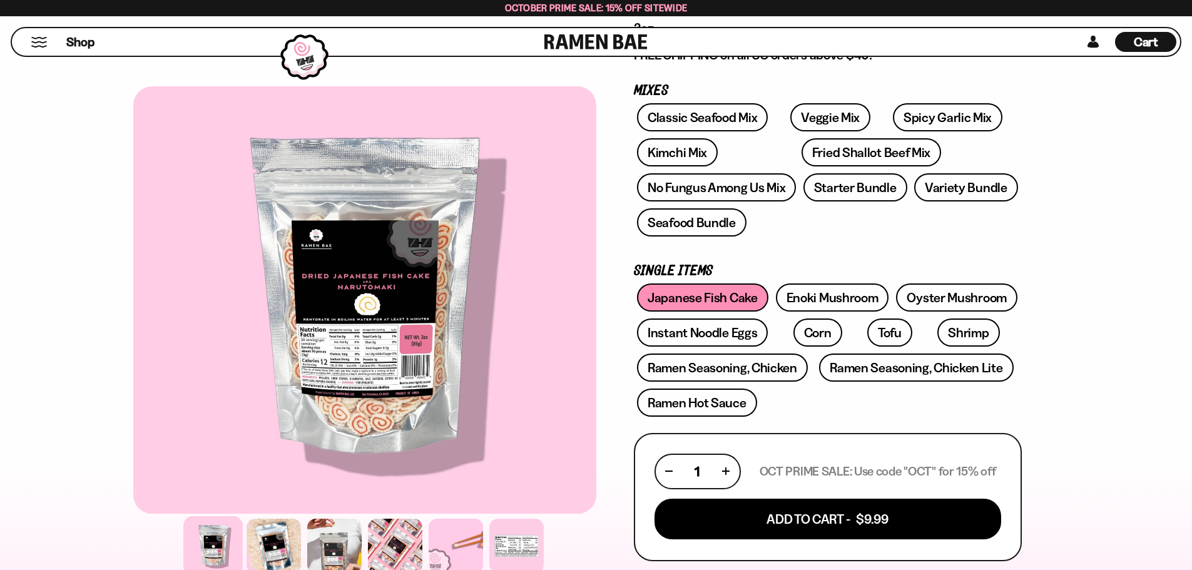
click at [100, 51] on div "Shop" at bounding box center [280, 42] width 529 height 28
click at [83, 48] on span "Shop" at bounding box center [80, 42] width 31 height 19
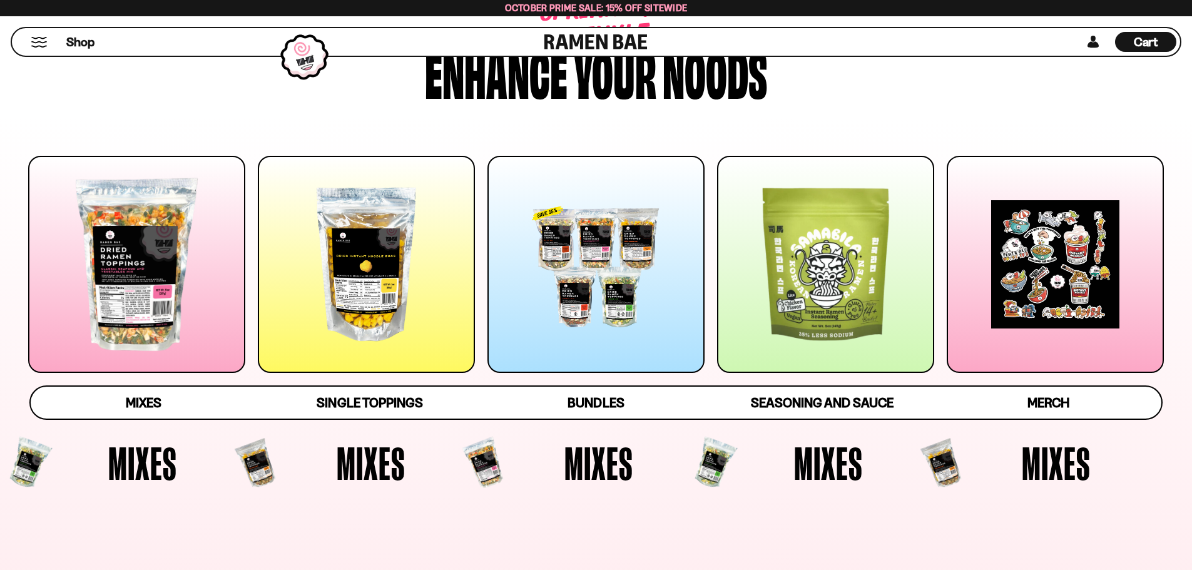
scroll to position [250, 0]
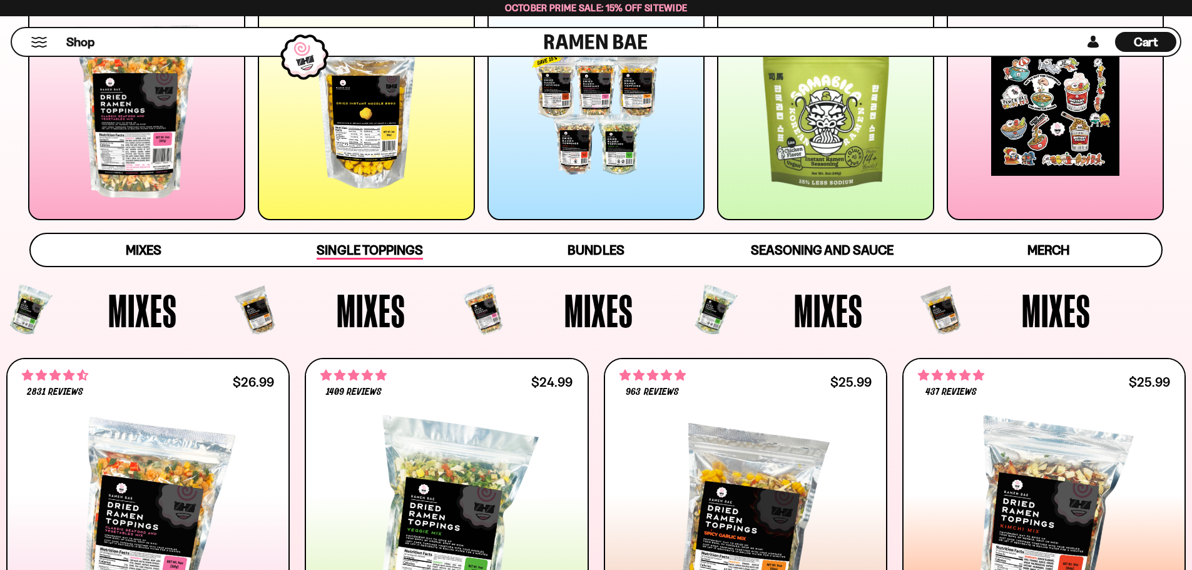
click at [413, 255] on span "Single Toppings" at bounding box center [370, 251] width 106 height 18
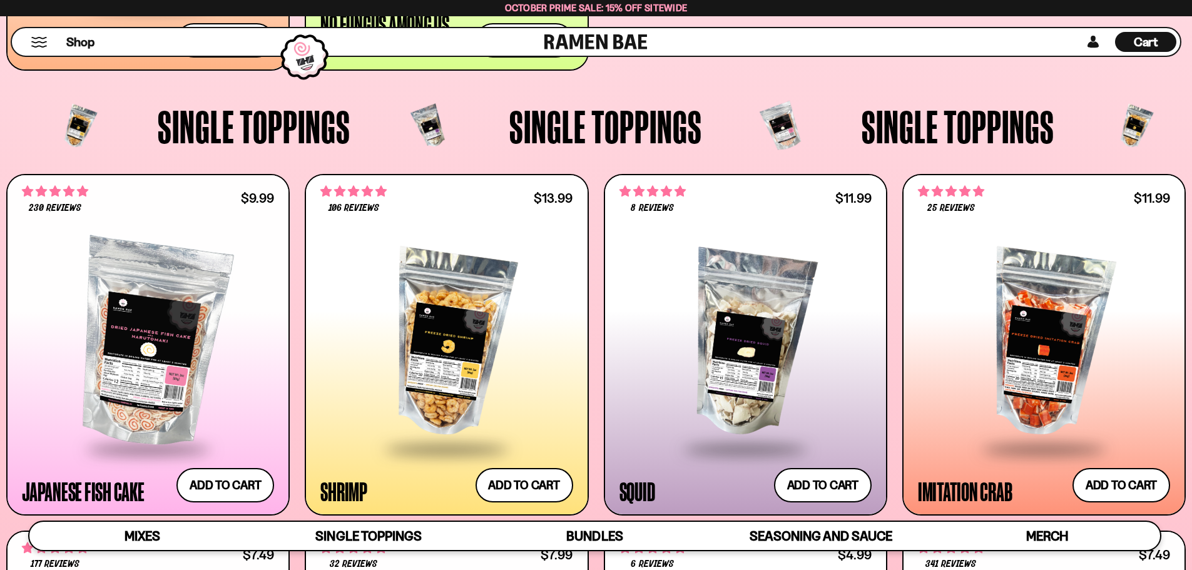
scroll to position [1314, 0]
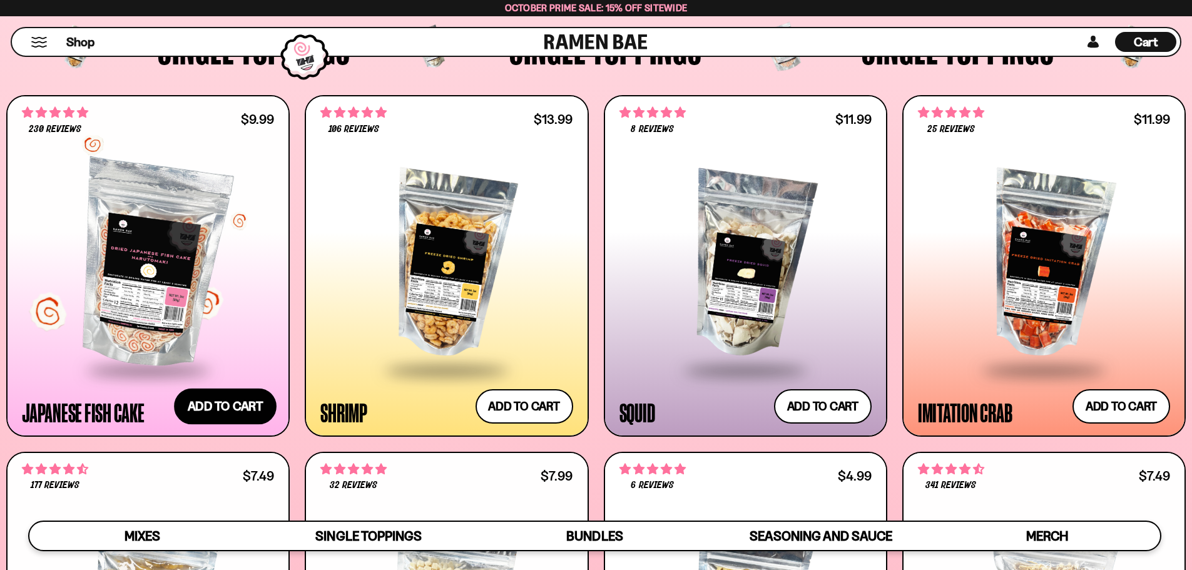
click at [199, 399] on button "Add to cart Add ― Regular price $9.99 Regular price Sale price $9.99 Unit price…" at bounding box center [225, 406] width 103 height 36
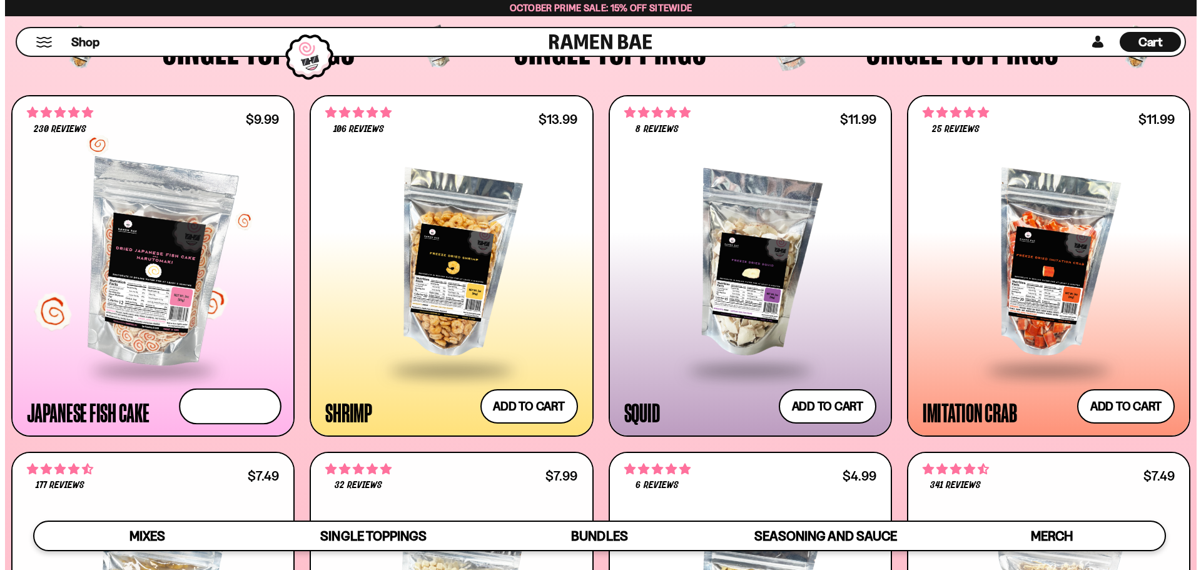
scroll to position [1316, 0]
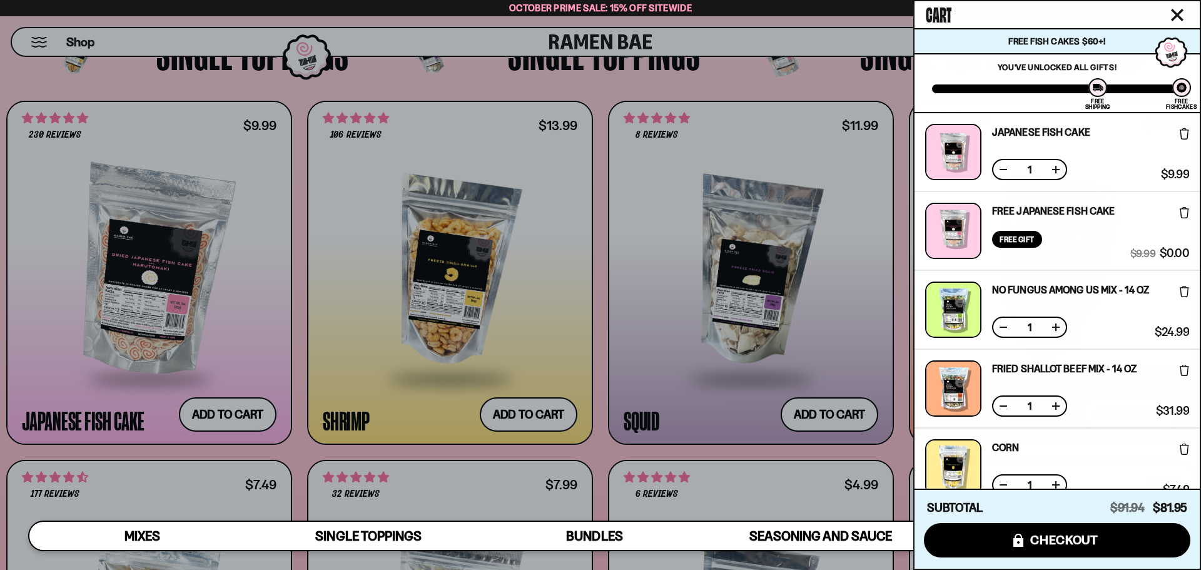
click at [561, 418] on div at bounding box center [600, 285] width 1201 height 570
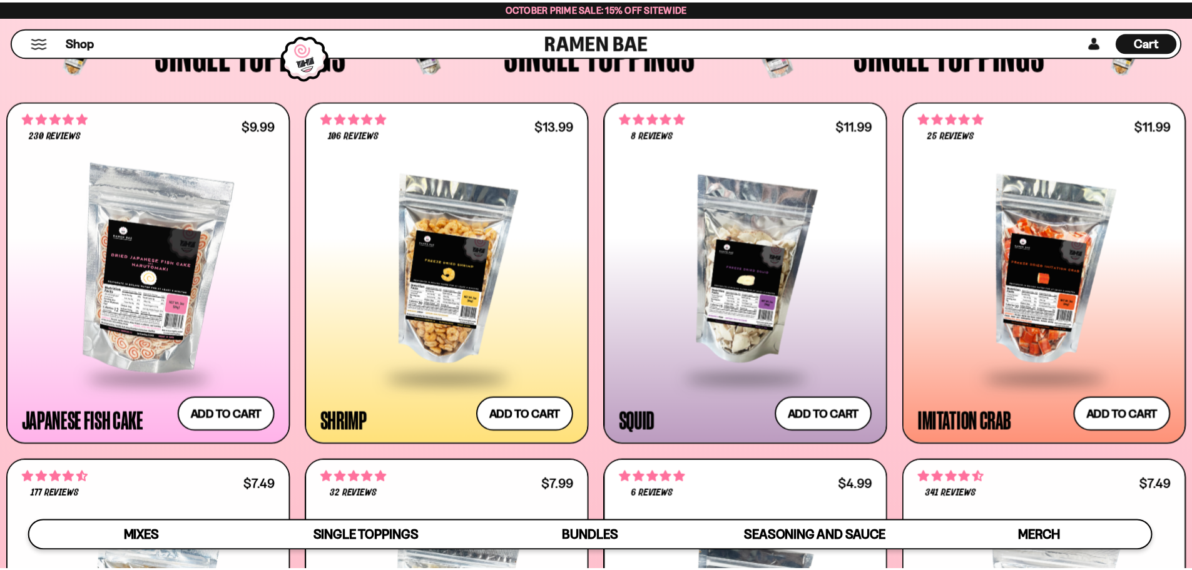
scroll to position [1314, 0]
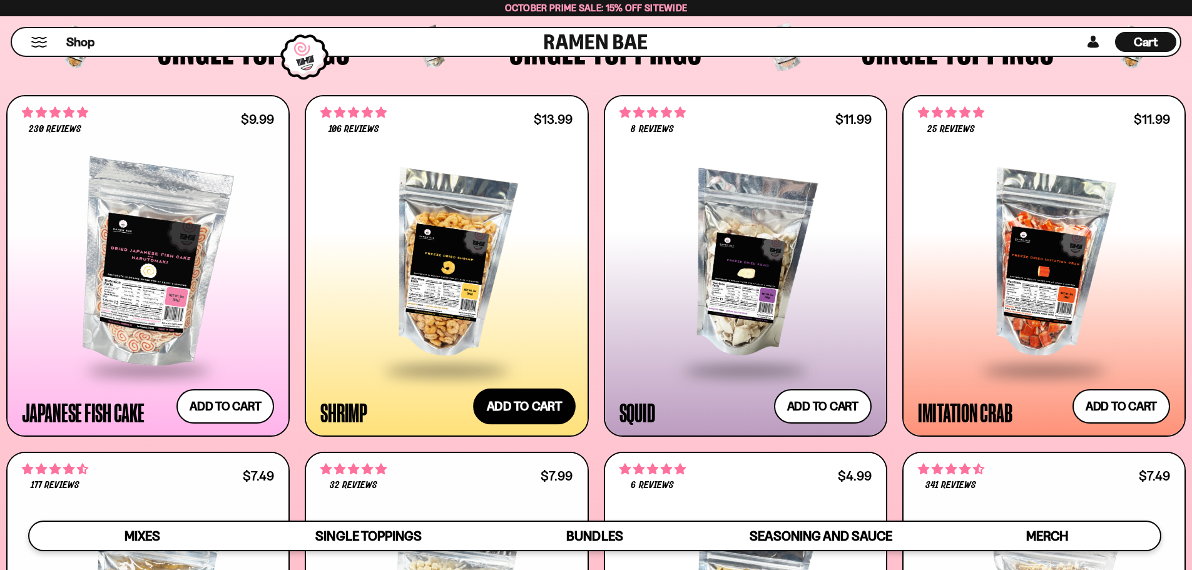
click at [558, 410] on button "Add to cart Add ― Regular price $13.99 Regular price Sale price $13.99 Unit pri…" at bounding box center [524, 406] width 103 height 36
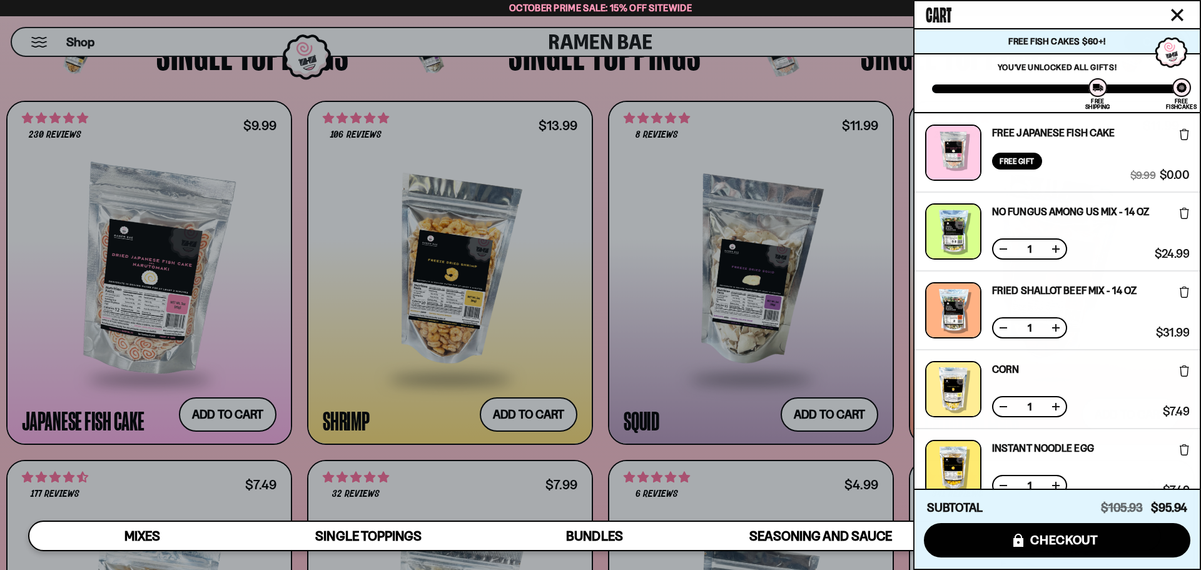
scroll to position [188, 0]
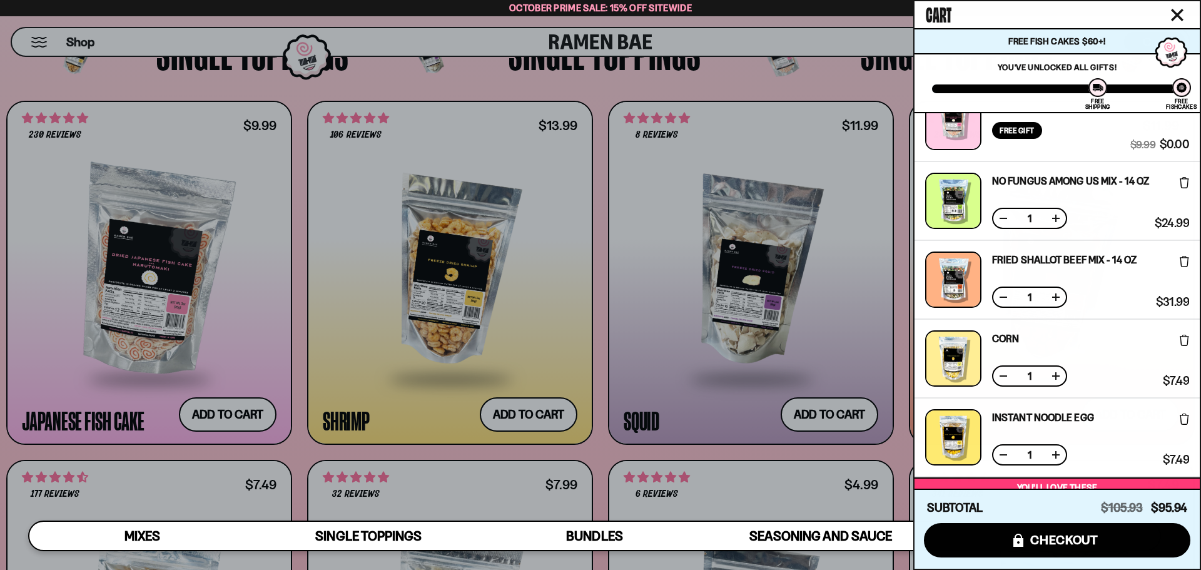
click at [1181, 262] on icon at bounding box center [1184, 261] width 9 height 11
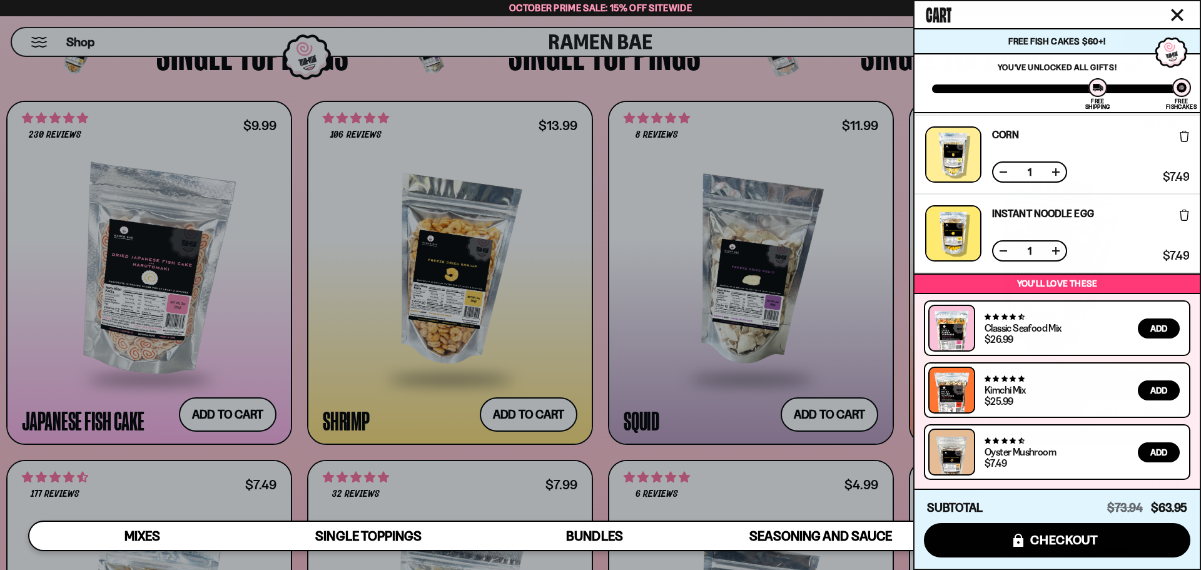
scroll to position [0, 0]
